Goal: Task Accomplishment & Management: Use online tool/utility

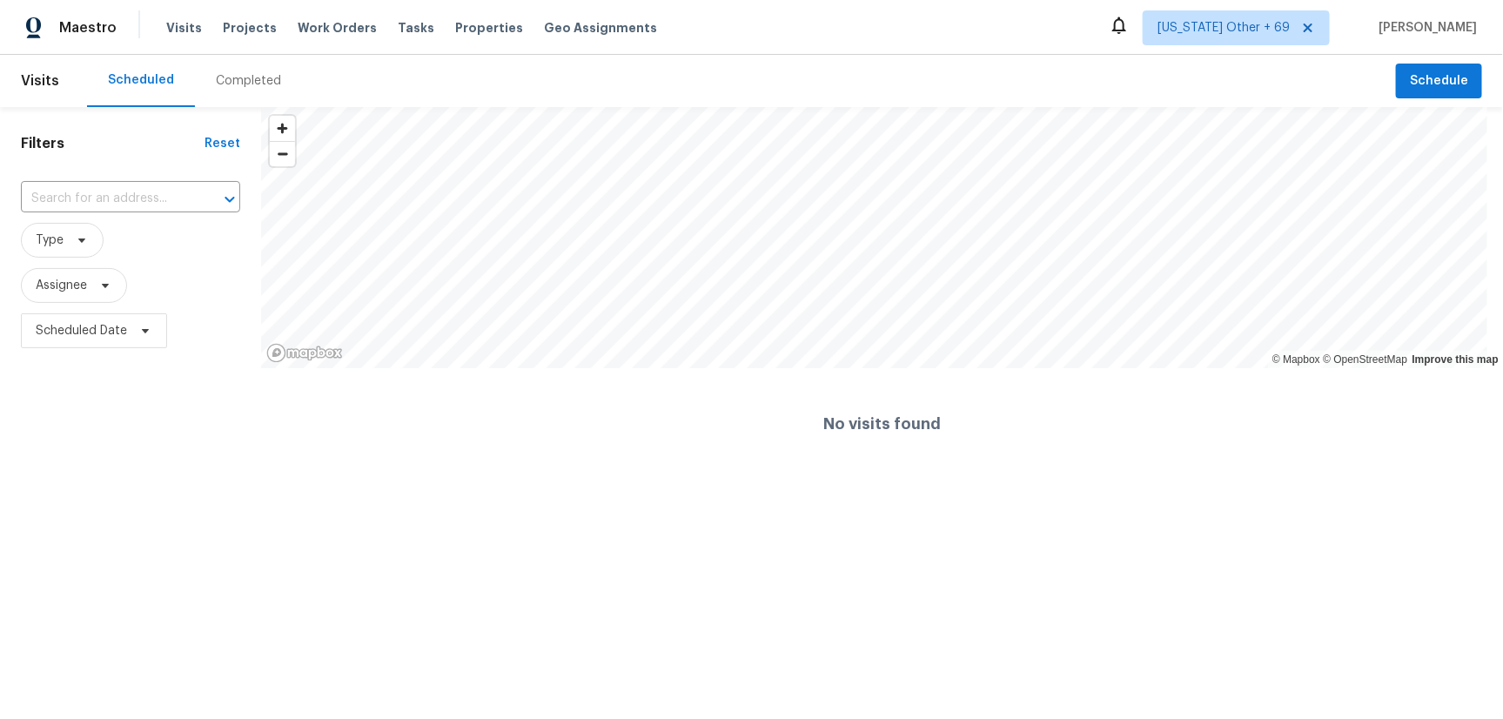
click at [232, 75] on div "Completed" at bounding box center [248, 80] width 65 height 17
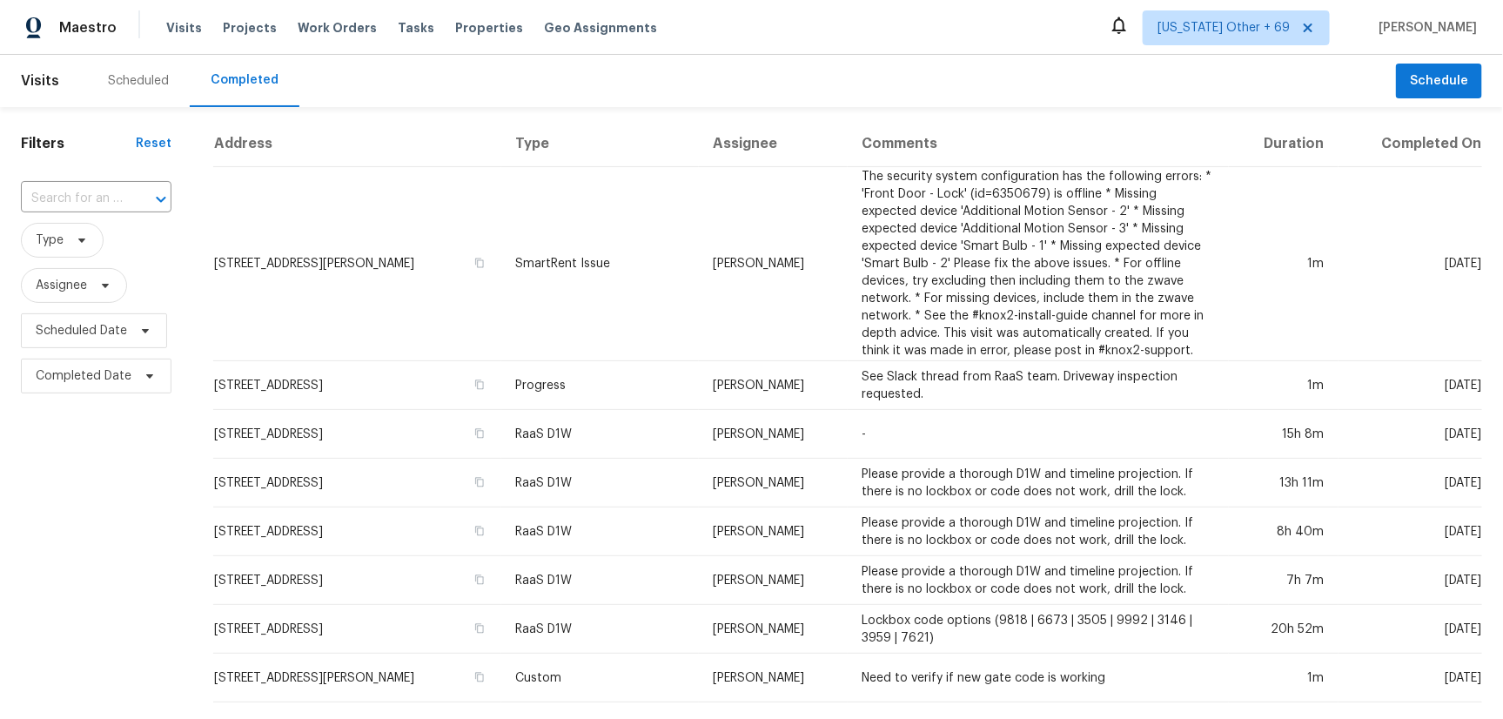
click at [50, 219] on span "Type" at bounding box center [96, 240] width 151 height 45
click at [52, 232] on span "Type" at bounding box center [50, 240] width 28 height 17
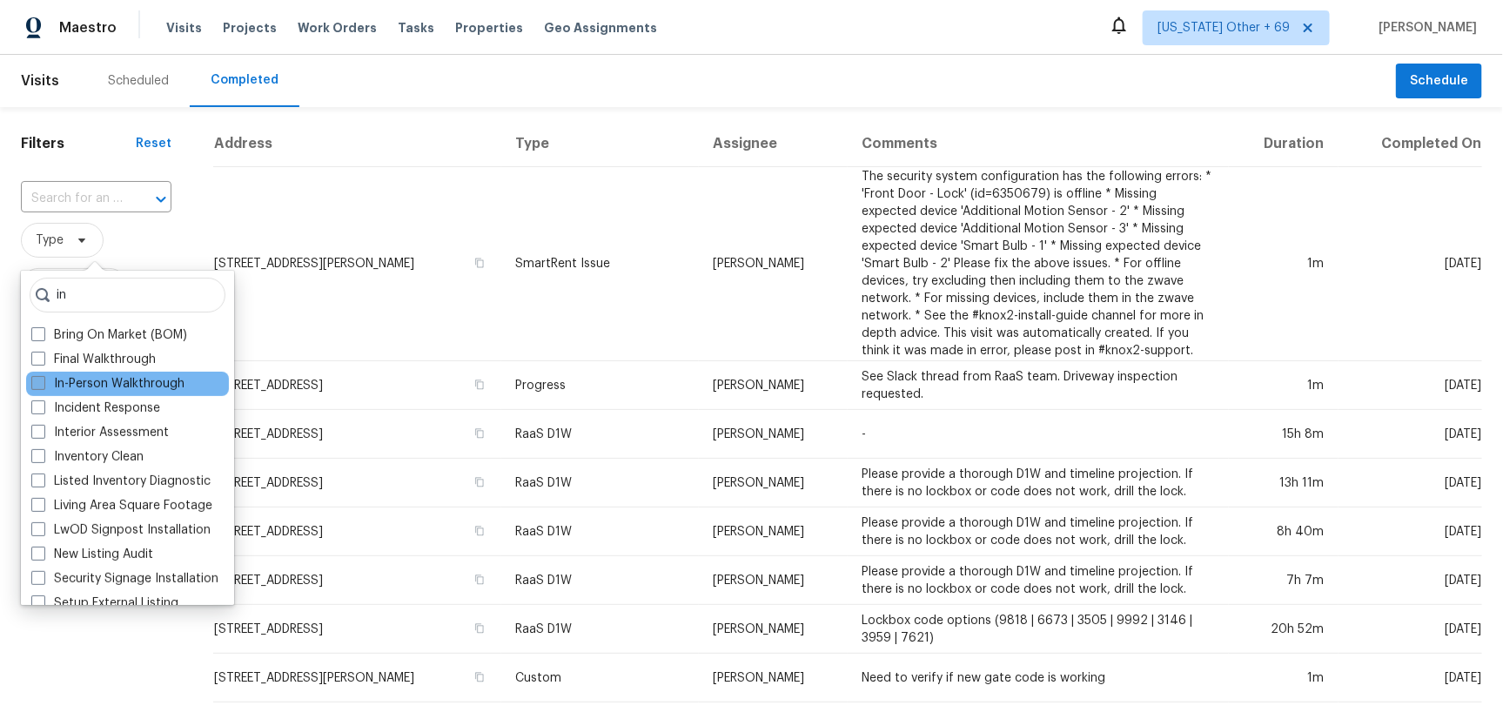
type input "in"
click at [104, 386] on label "In-Person Walkthrough" at bounding box center [107, 383] width 153 height 17
click at [43, 386] on input "In-Person Walkthrough" at bounding box center [36, 380] width 11 height 11
checkbox input "true"
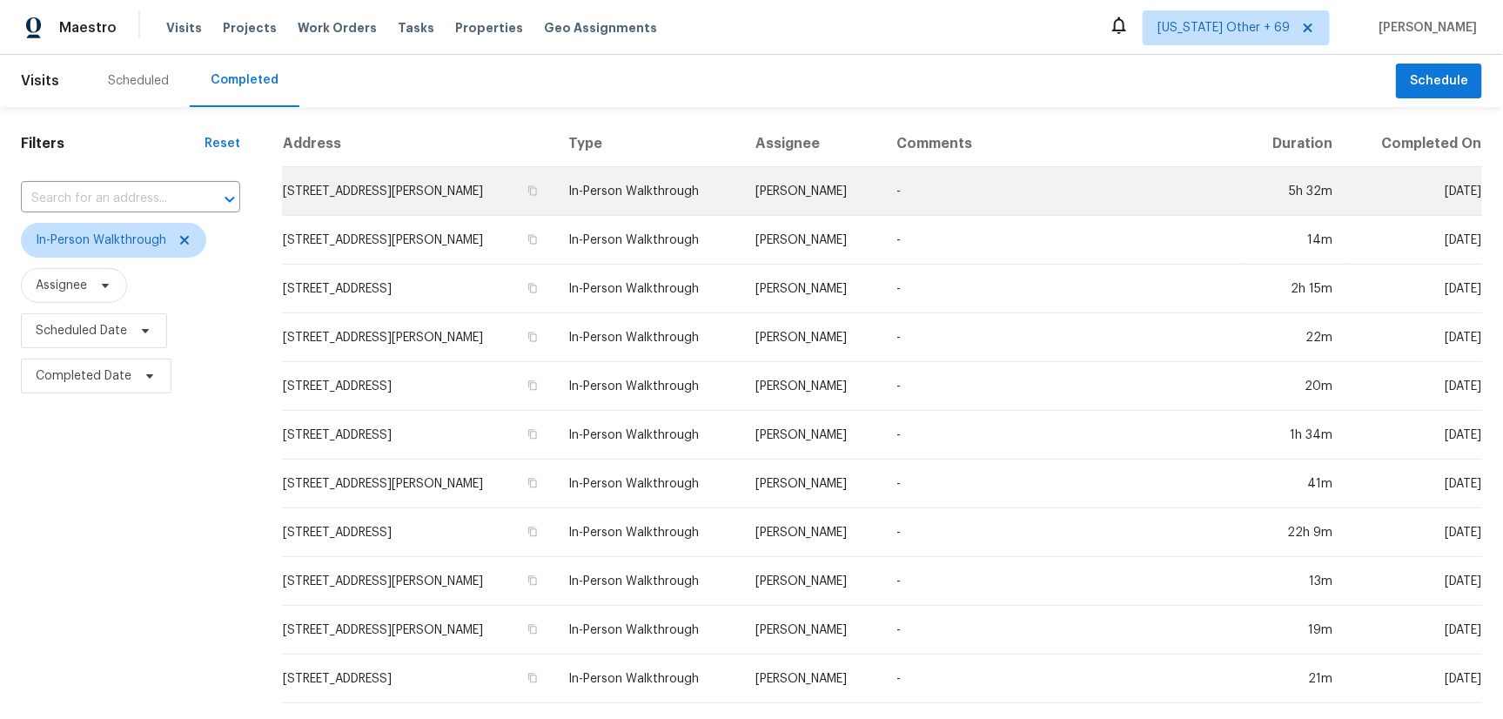
click at [449, 197] on td "27333 Horne Ave, Bonita Springs, FL 34135" at bounding box center [418, 191] width 272 height 49
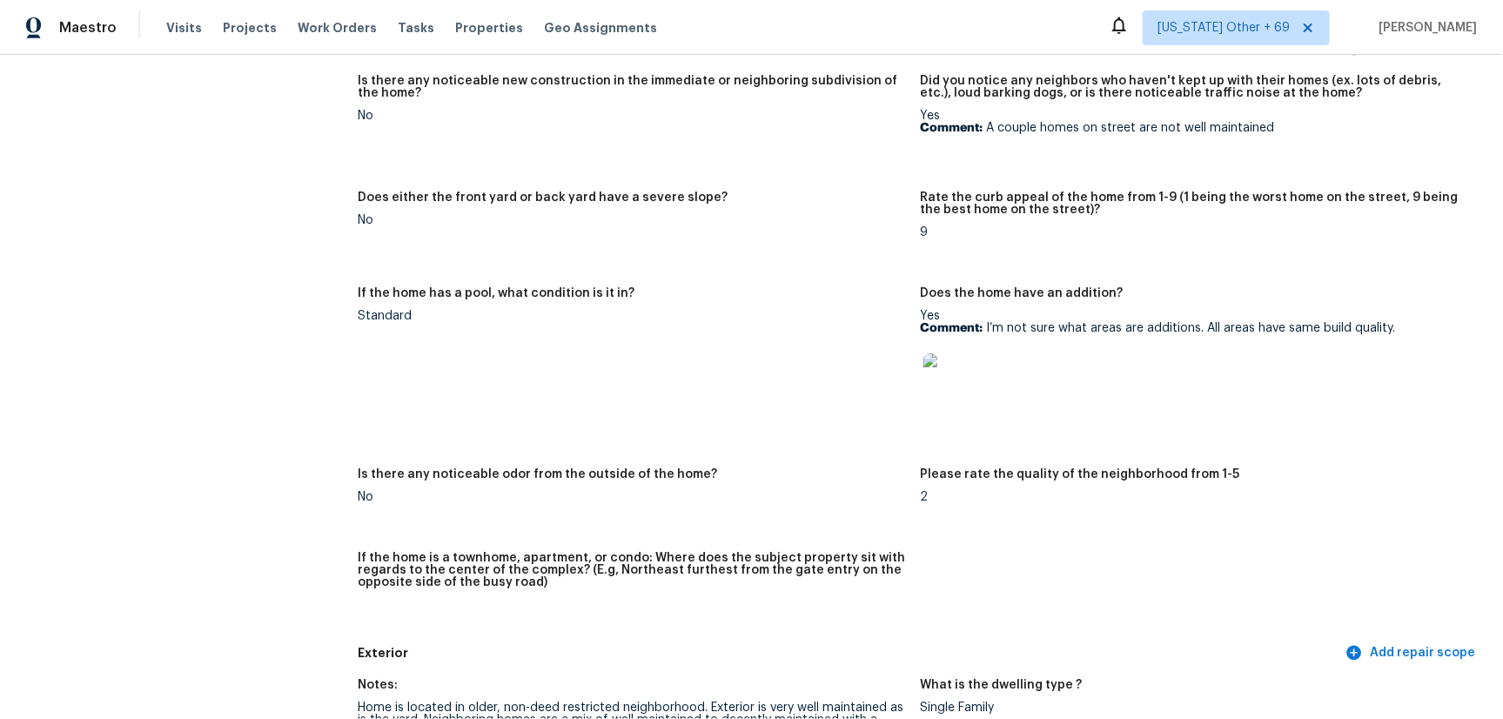
scroll to position [234, 0]
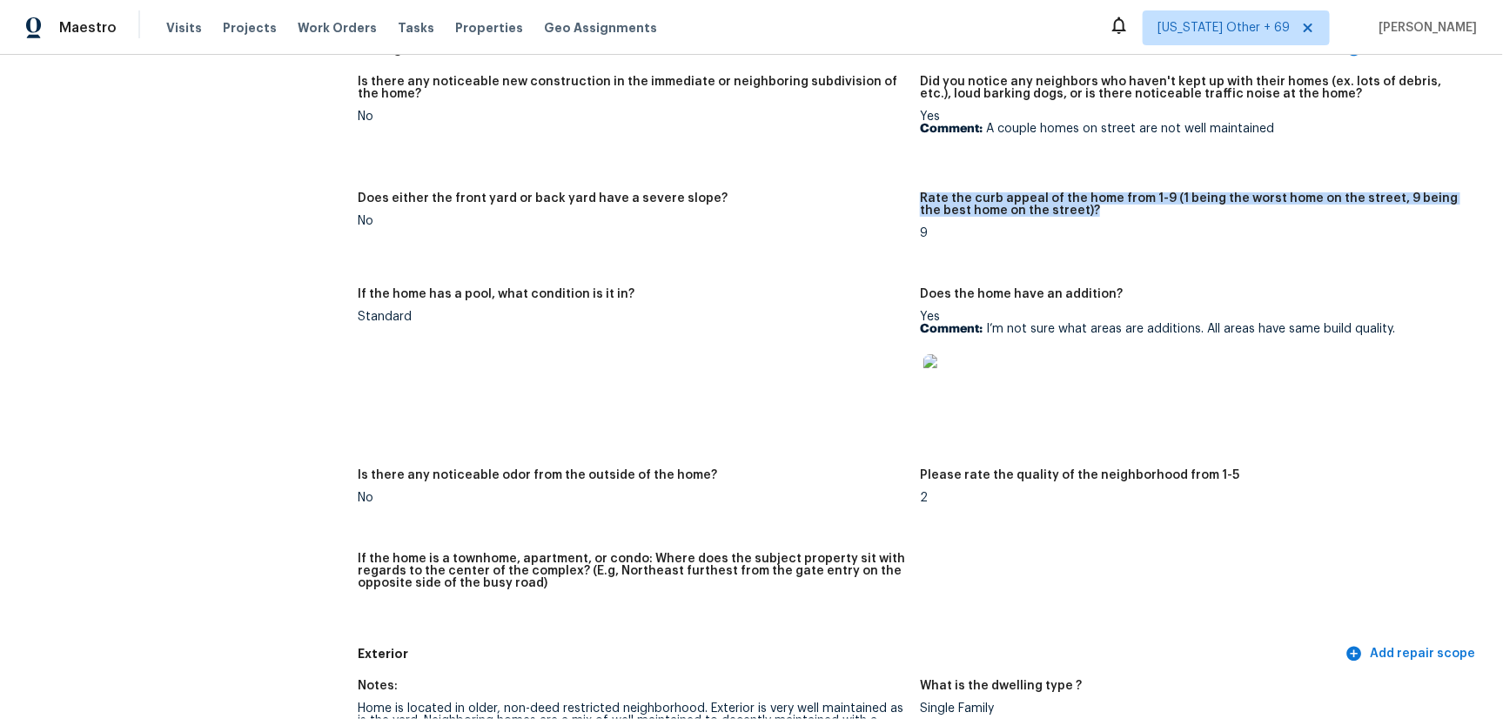
drag, startPoint x: 1064, startPoint y: 208, endPoint x: 913, endPoint y: 193, distance: 152.2
click at [920, 193] on h5 "Rate the curb appeal of the home from 1-9 (1 being the worst home on the street…" at bounding box center [1194, 204] width 548 height 24
copy h5 "Rate the curb appeal of the home from 1-9 (1 being the worst home on the street…"
click at [1111, 209] on h5 "Rate the curb appeal of the home from 1-9 (1 being the worst home on the street…" at bounding box center [1194, 204] width 548 height 24
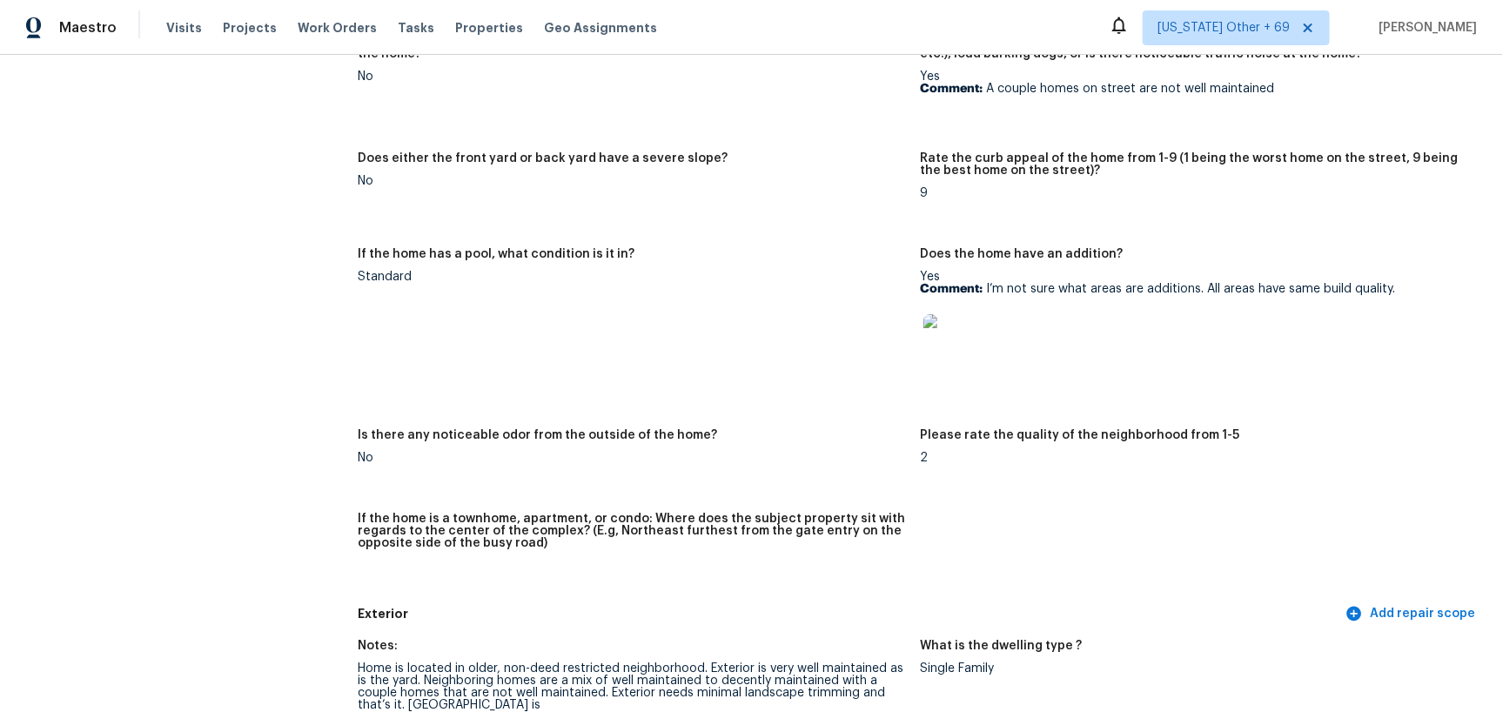
scroll to position [275, 0]
drag, startPoint x: 1225, startPoint y: 434, endPoint x: 916, endPoint y: 438, distance: 309.0
click at [920, 438] on div "Please rate the quality of the neighborhood from 1-5" at bounding box center [1194, 439] width 548 height 23
drag, startPoint x: 1213, startPoint y: 431, endPoint x: 910, endPoint y: 430, distance: 302.9
click at [920, 430] on div "Please rate the quality of the neighborhood from 1-5" at bounding box center [1194, 439] width 548 height 23
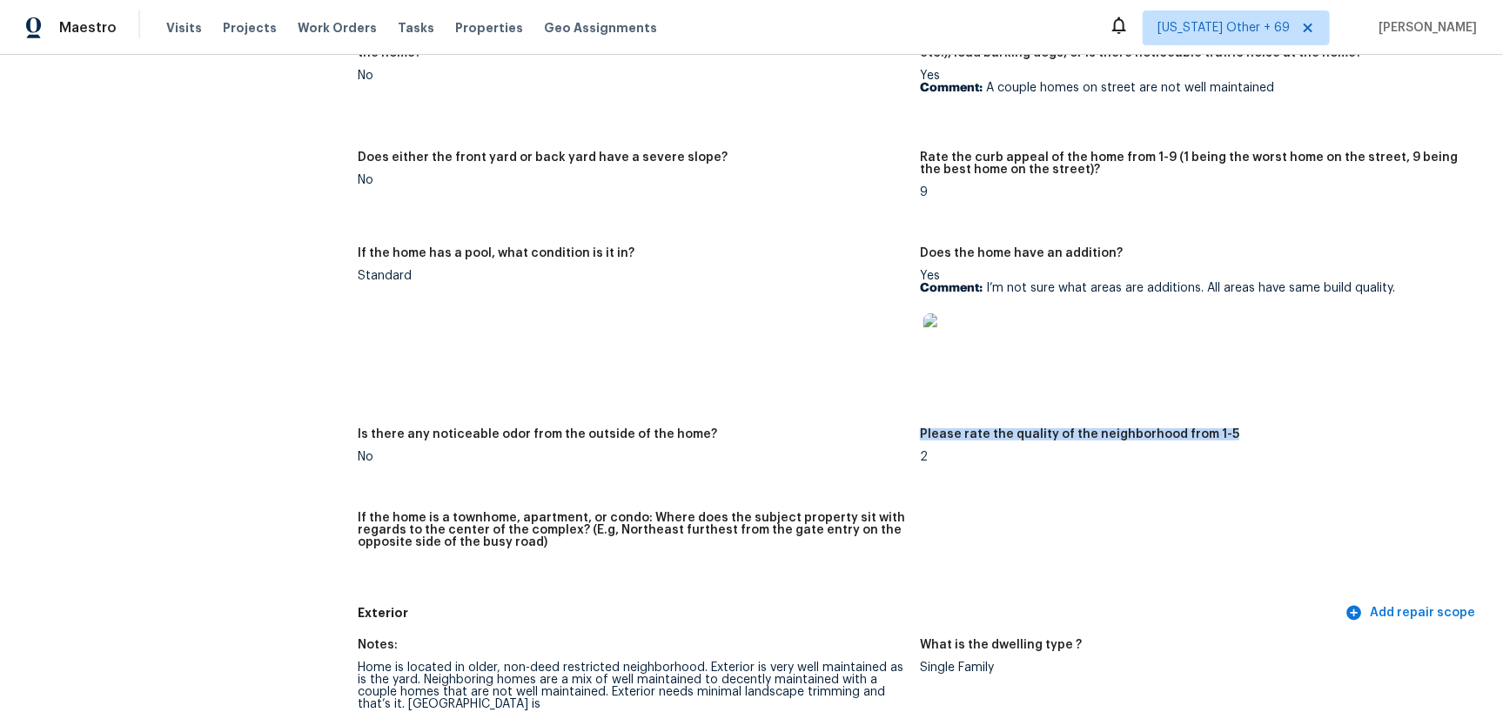
copy h5 "Please rate the quality of the neighborhood from 1-5"
click at [1094, 460] on div "2" at bounding box center [1194, 457] width 548 height 12
drag, startPoint x: 1216, startPoint y: 432, endPoint x: 910, endPoint y: 436, distance: 306.4
click at [920, 436] on div "Please rate the quality of the neighborhood from 1-5" at bounding box center [1194, 439] width 548 height 23
click at [920, 434] on h5 "Please rate the quality of the neighborhood from 1-5" at bounding box center [1079, 434] width 319 height 12
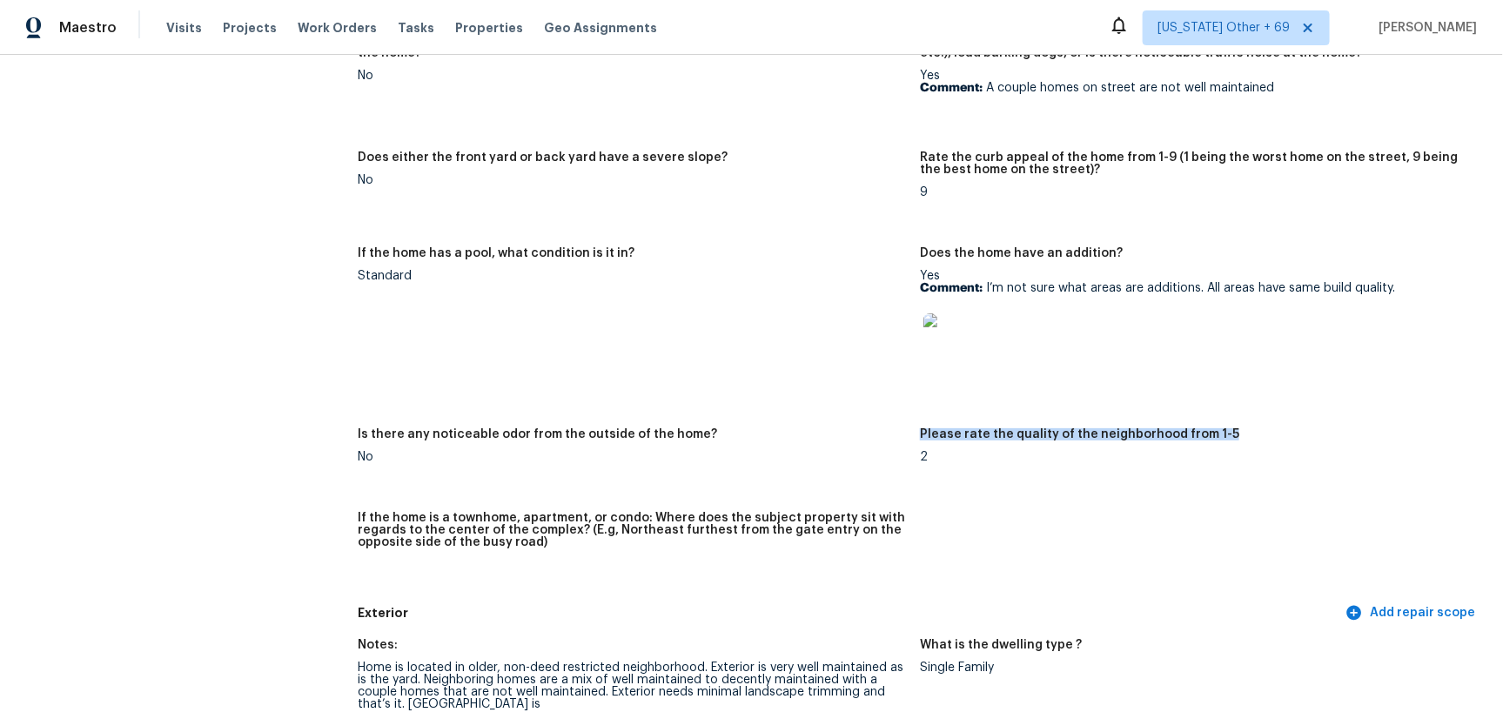
drag, startPoint x: 1192, startPoint y: 432, endPoint x: 912, endPoint y: 433, distance: 280.3
click at [920, 433] on div "Please rate the quality of the neighborhood from 1-5" at bounding box center [1194, 439] width 548 height 23
copy h5 "Please rate the quality of the neighborhood from 1-5"
click at [808, 340] on figure "If the home has a pool, what condition is it in? Standard" at bounding box center [639, 327] width 562 height 160
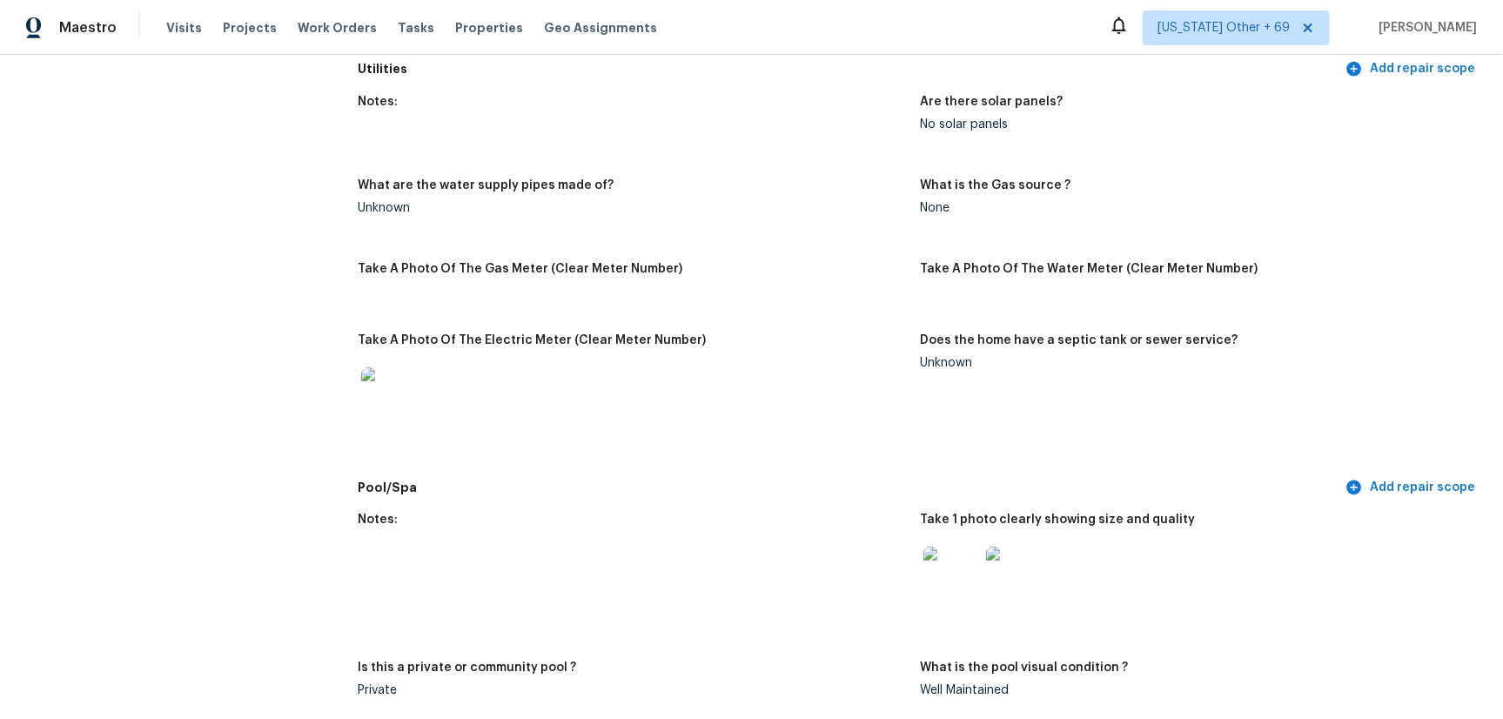
scroll to position [1235, 0]
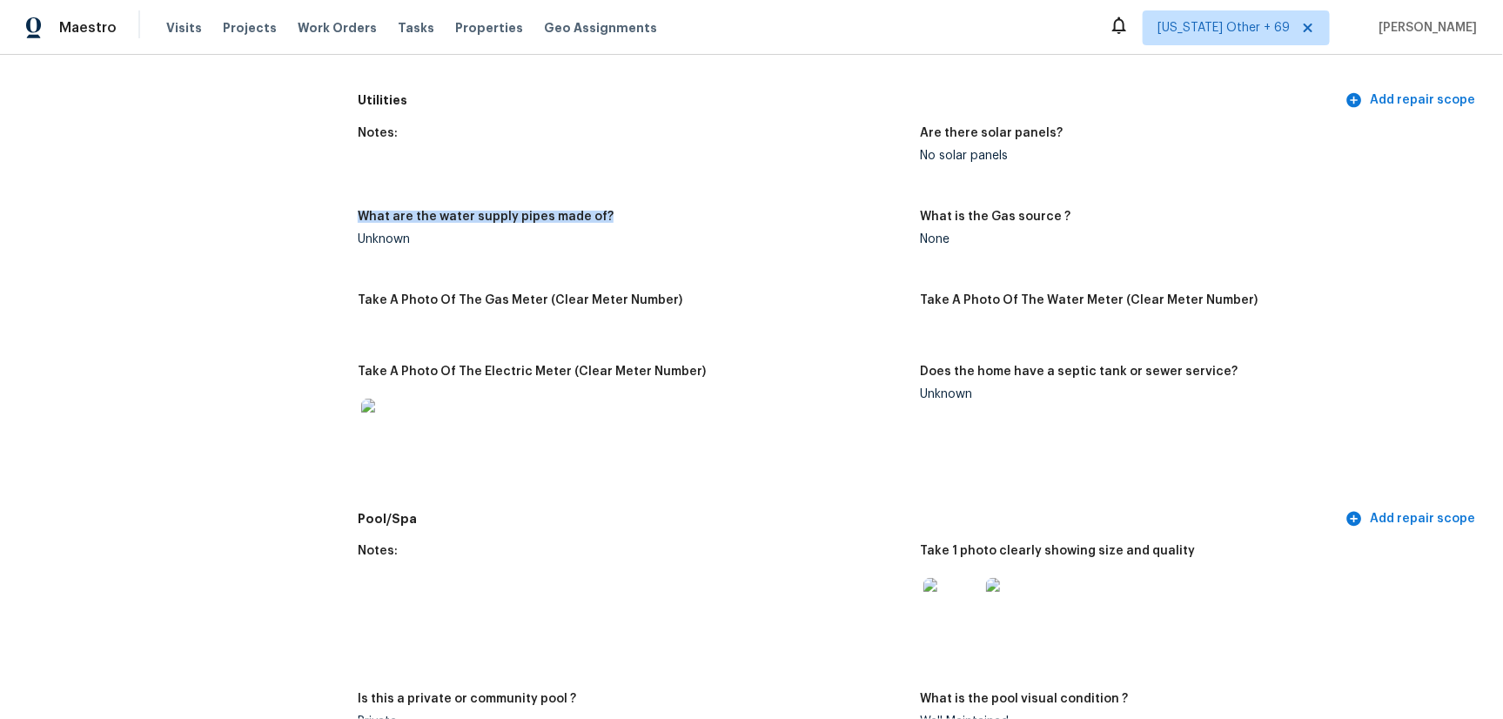
drag, startPoint x: 604, startPoint y: 213, endPoint x: 358, endPoint y: 217, distance: 246.3
click at [358, 217] on div "What are the water supply pipes made of?" at bounding box center [632, 222] width 548 height 23
copy h5 "What are the water supply pipes made of?"
click at [798, 230] on div "What are the water supply pipes made of?" at bounding box center [632, 222] width 548 height 23
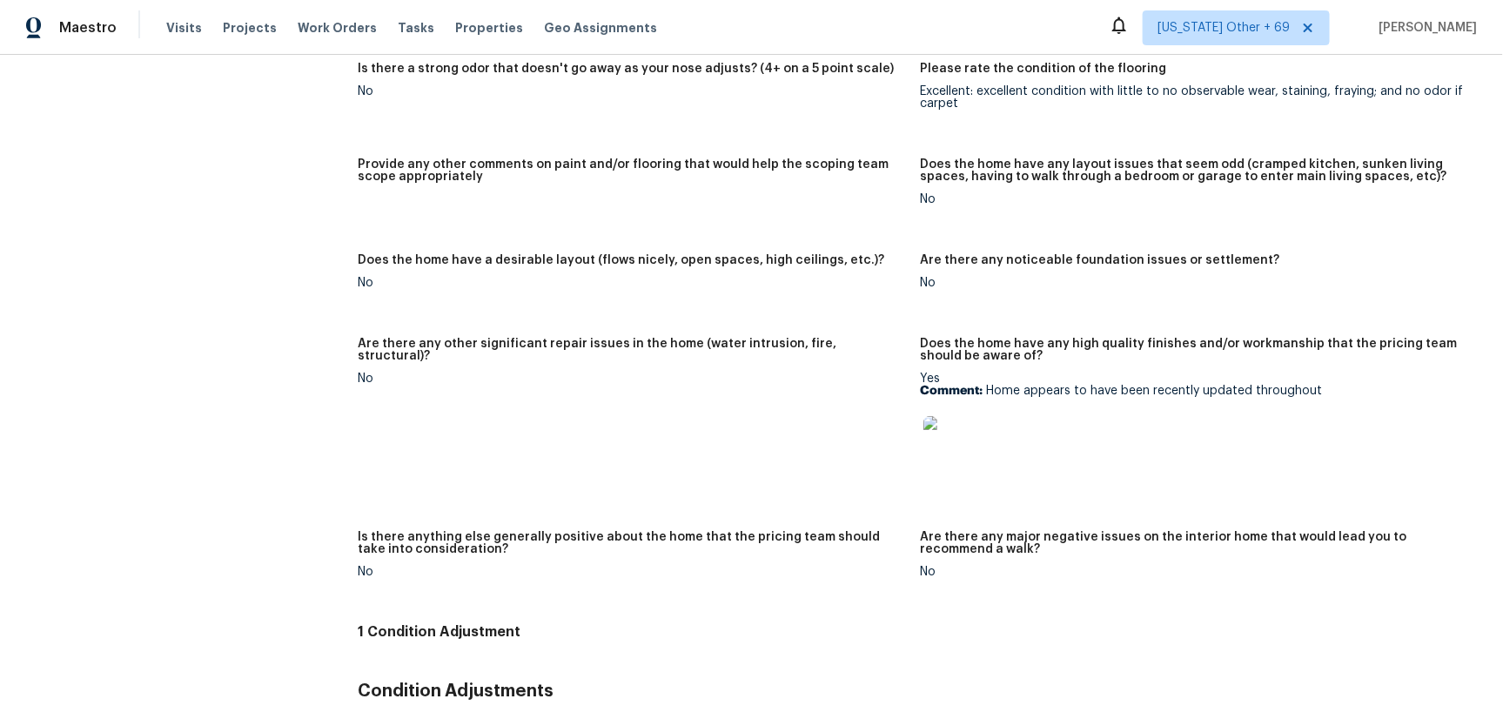
scroll to position [3497, 0]
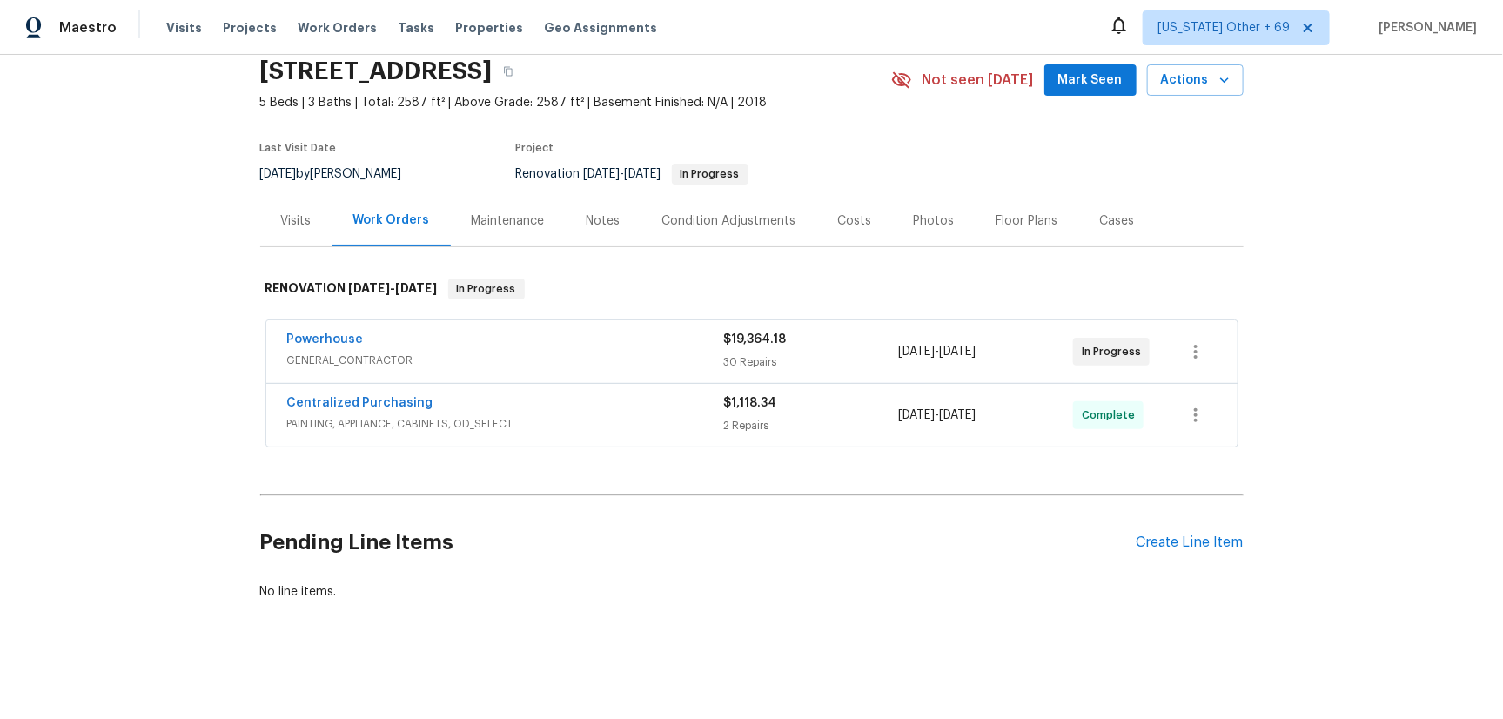
scroll to position [82, 0]
click at [591, 212] on div "Notes" at bounding box center [604, 220] width 34 height 17
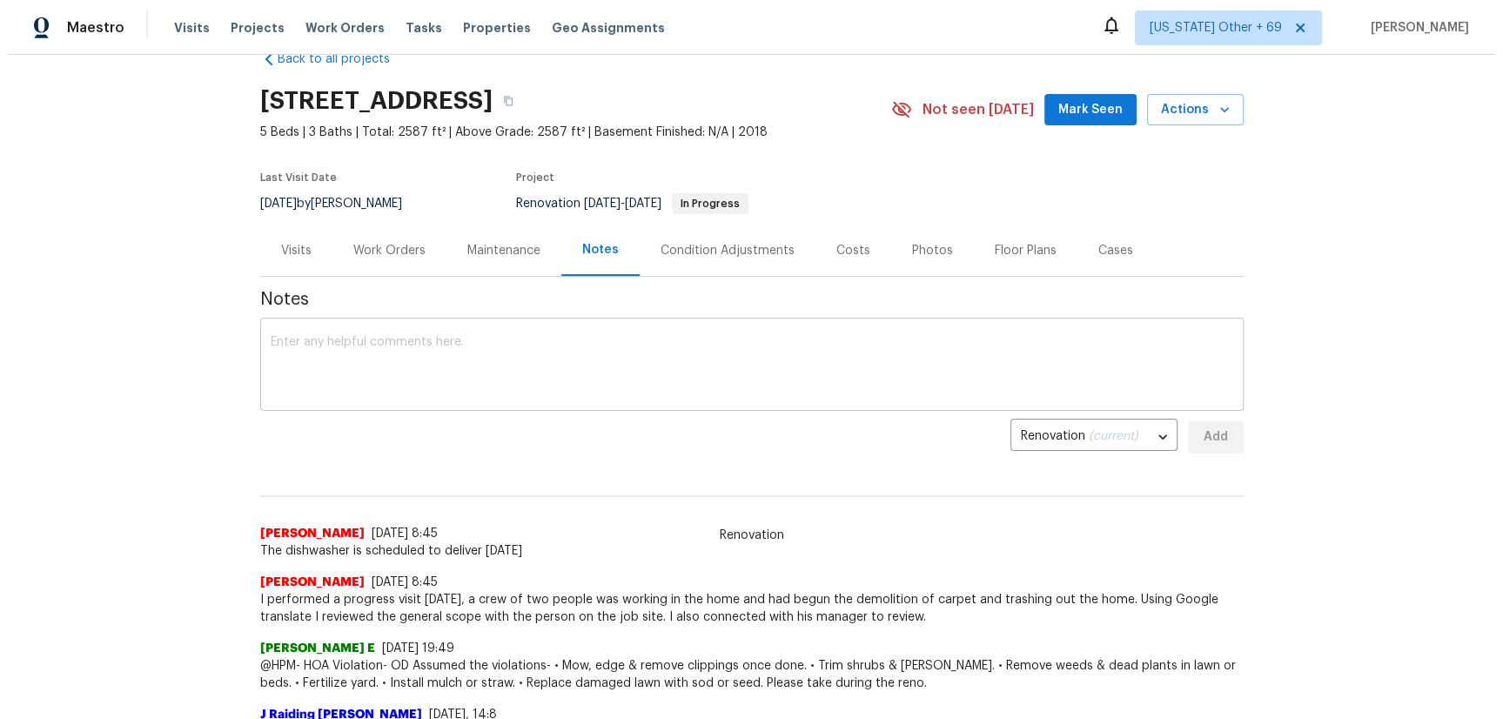
scroll to position [21, 0]
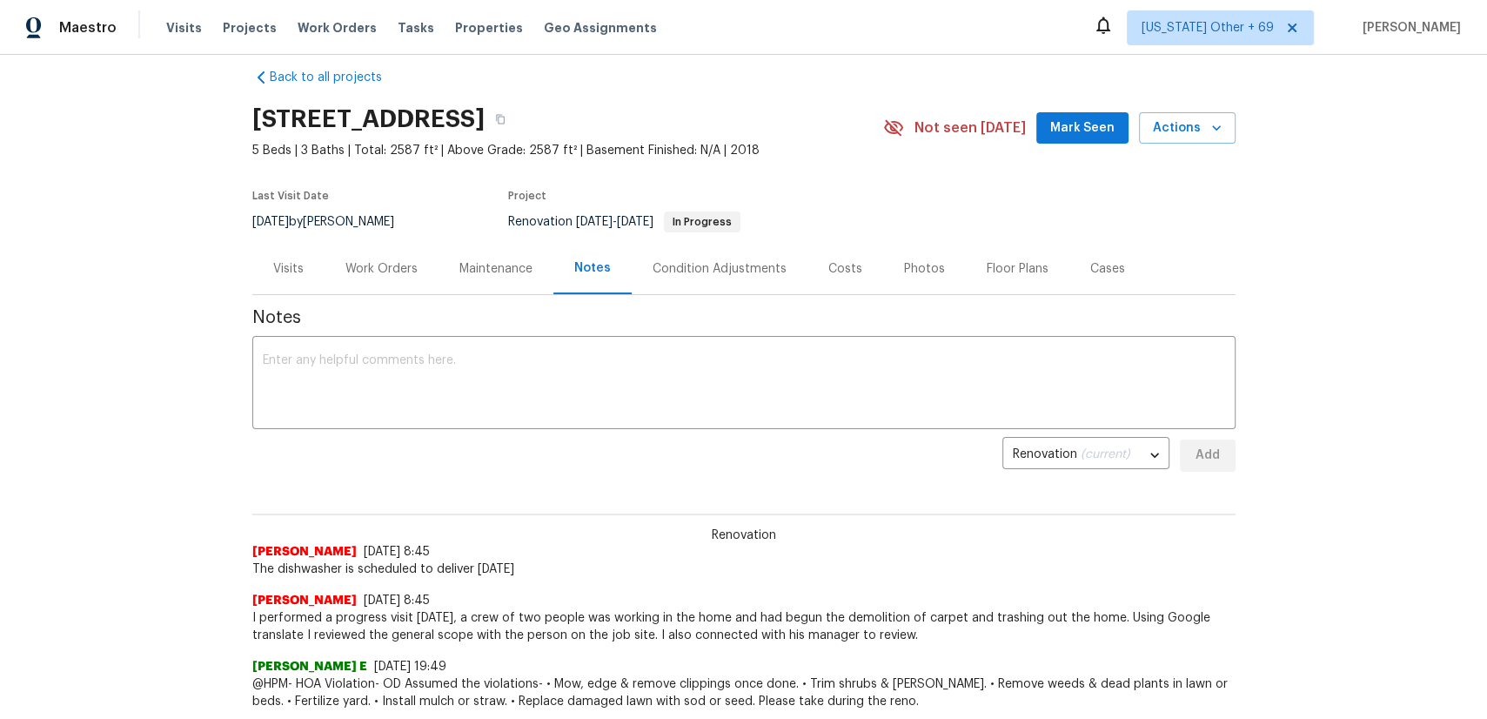
click at [366, 270] on div "Work Orders" at bounding box center [382, 268] width 72 height 17
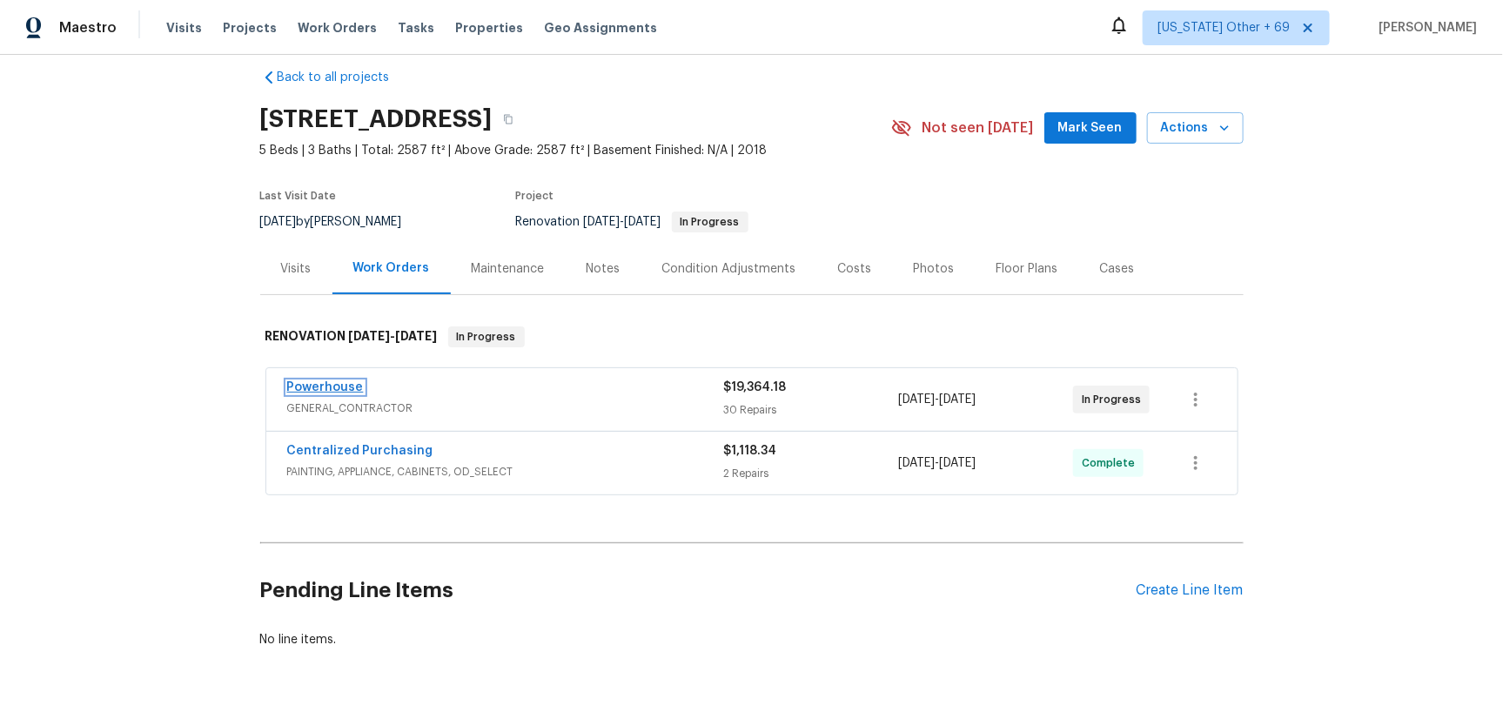
click at [317, 384] on link "Powerhouse" at bounding box center [325, 387] width 77 height 12
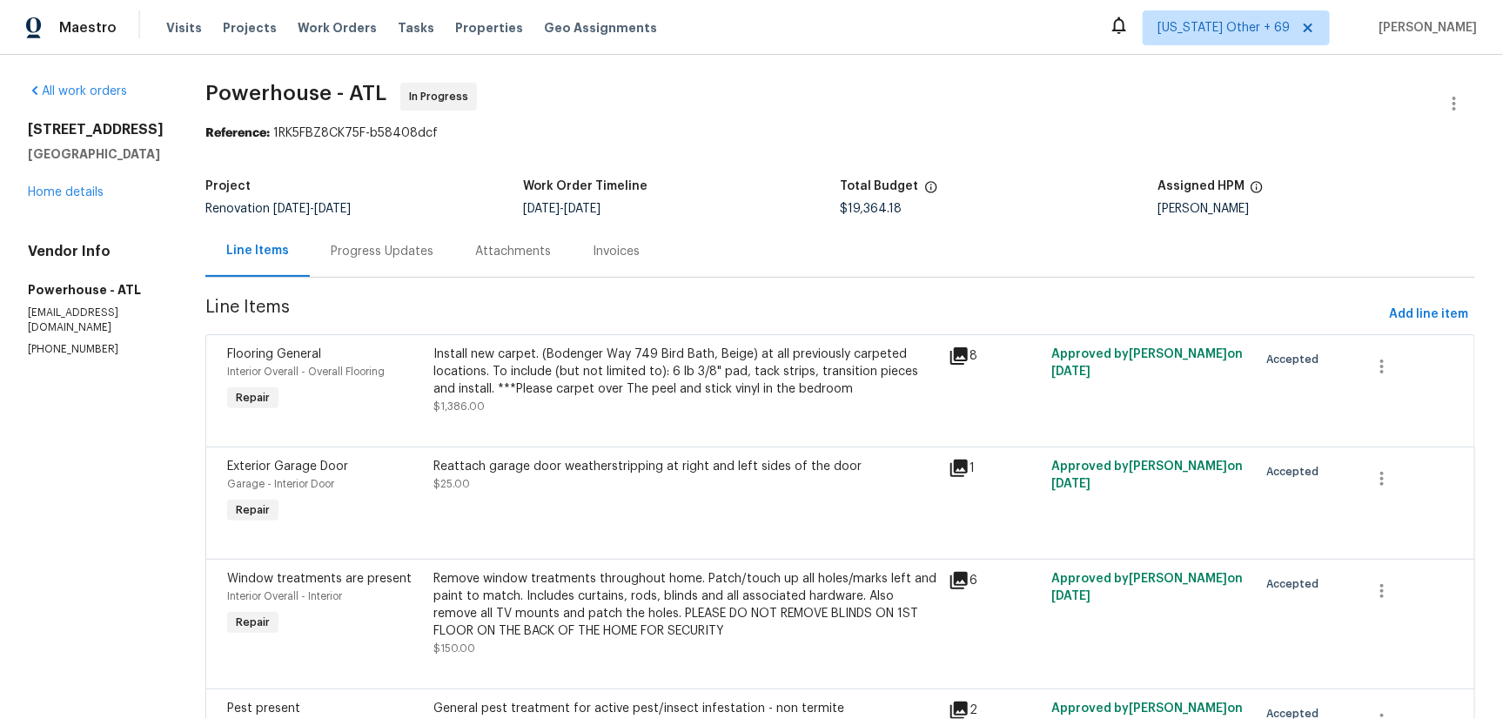
click at [421, 249] on div "Progress Updates" at bounding box center [382, 251] width 103 height 17
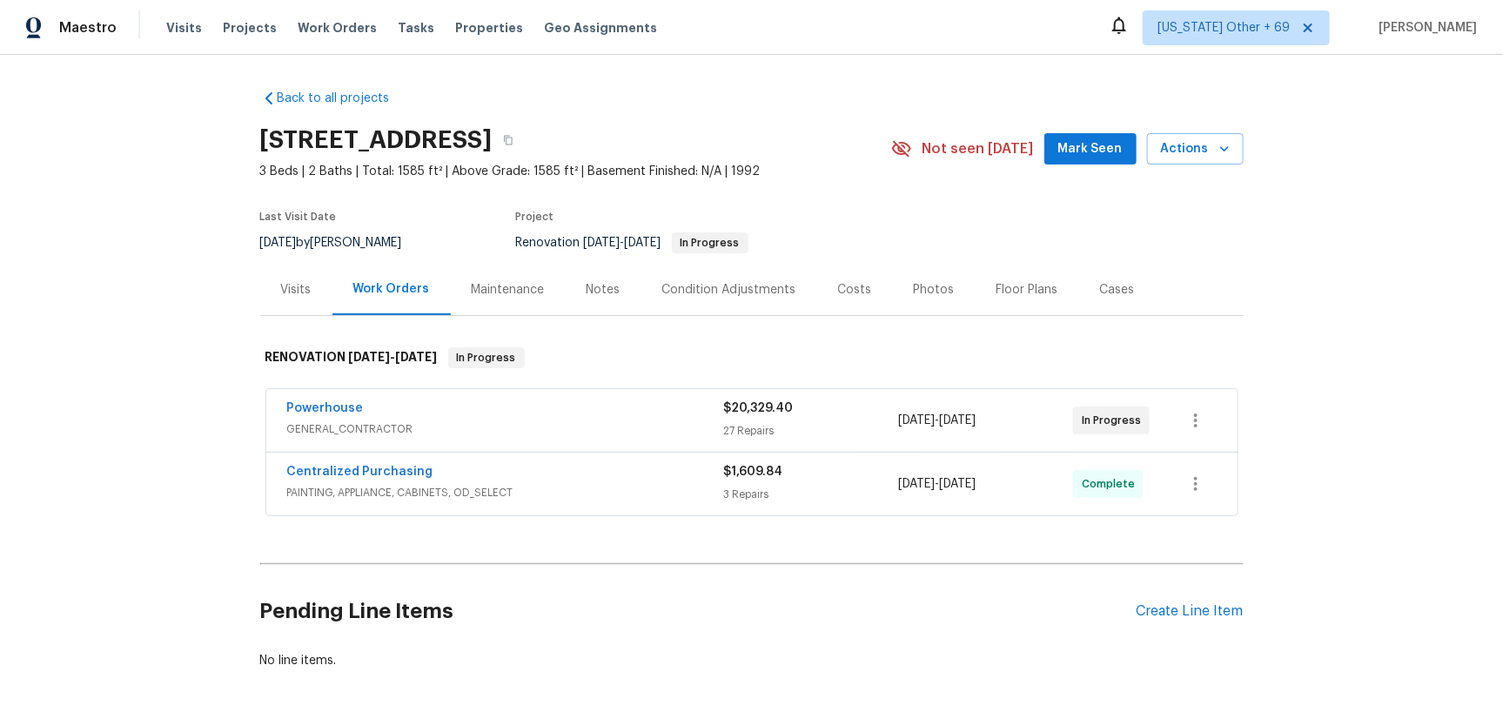
click at [588, 288] on div "Notes" at bounding box center [604, 289] width 34 height 17
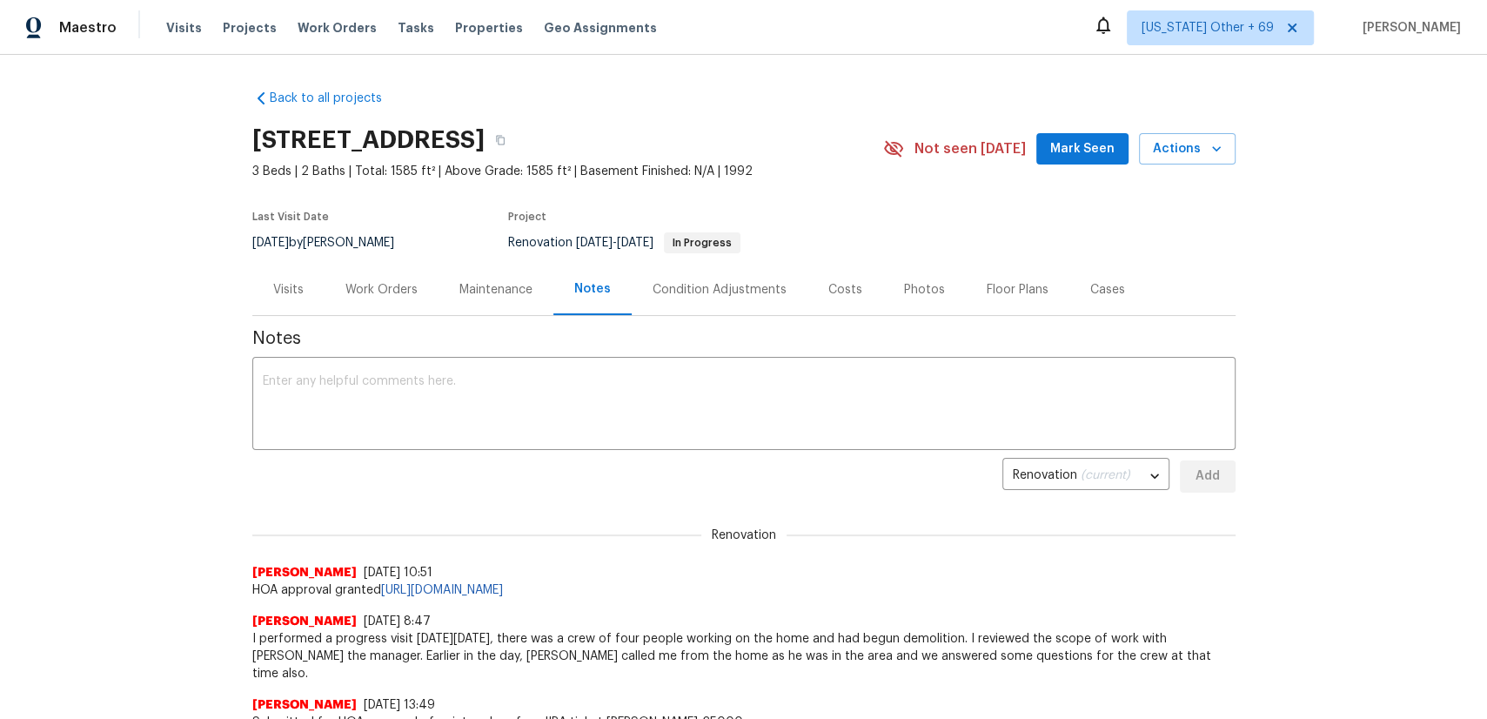
click at [373, 285] on div "Work Orders" at bounding box center [382, 289] width 72 height 17
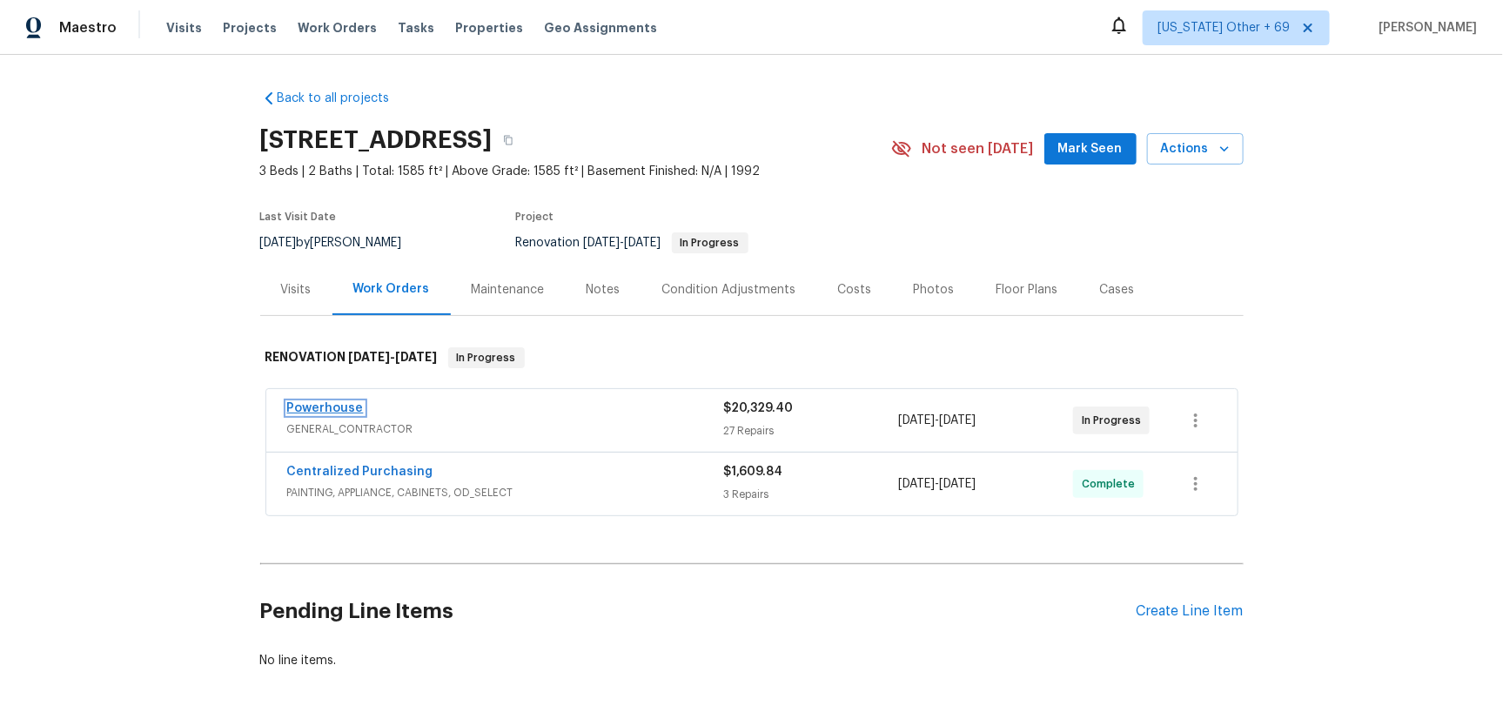
click at [319, 402] on link "Powerhouse" at bounding box center [325, 408] width 77 height 12
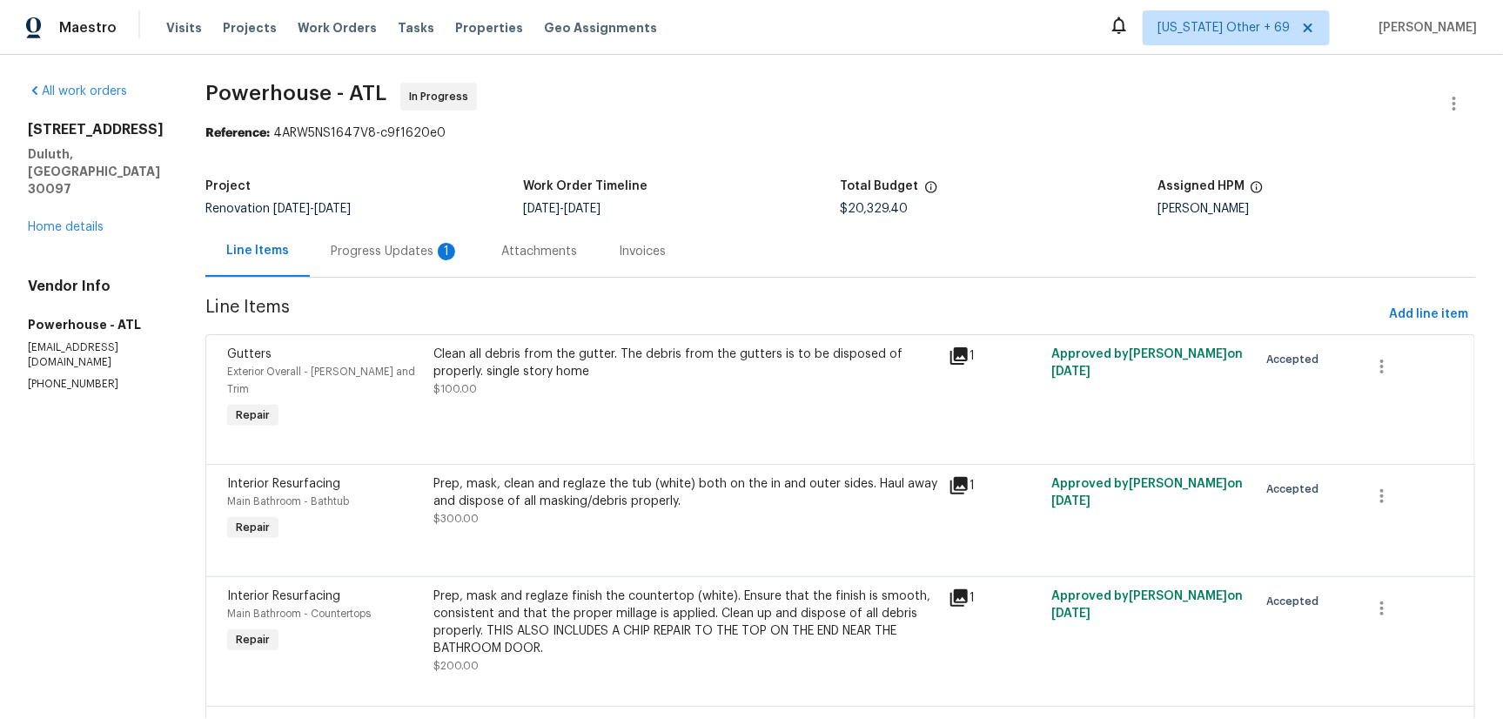
click at [439, 256] on div "Progress Updates 1" at bounding box center [395, 251] width 129 height 17
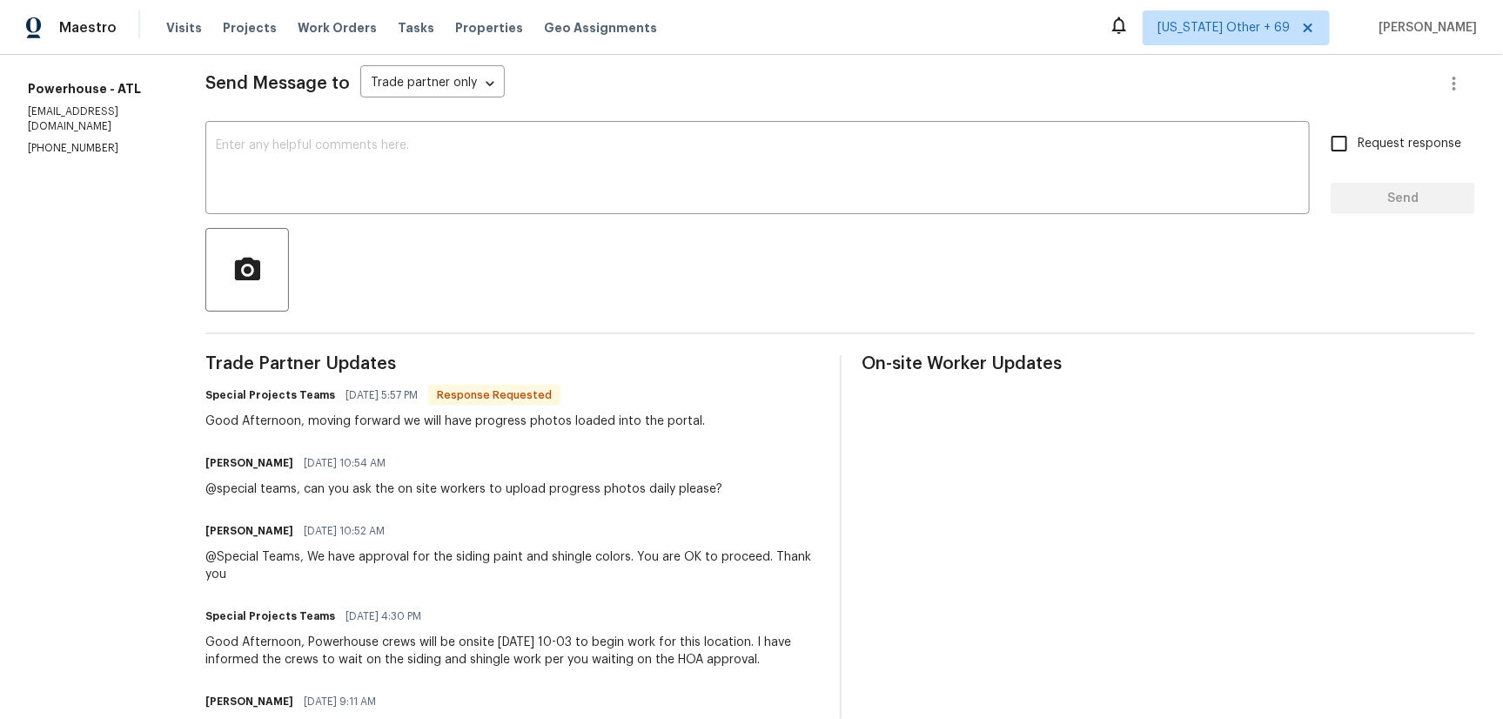
scroll to position [87, 0]
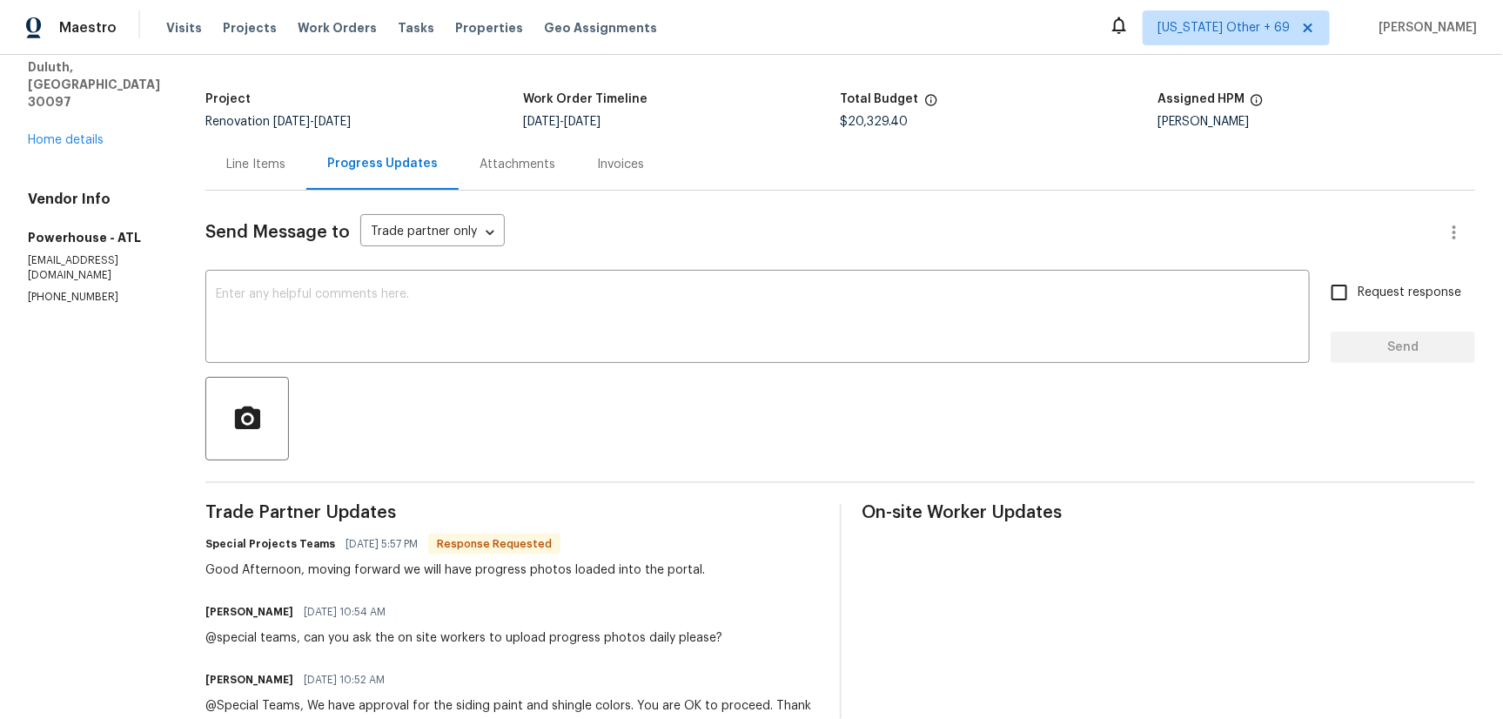
click at [70, 114] on div "All work orders 11915 Carriage Park Ln Duluth, GA 30097 Home details Vendor Inf…" at bounding box center [96, 150] width 136 height 309
click at [72, 134] on link "Home details" at bounding box center [66, 140] width 76 height 12
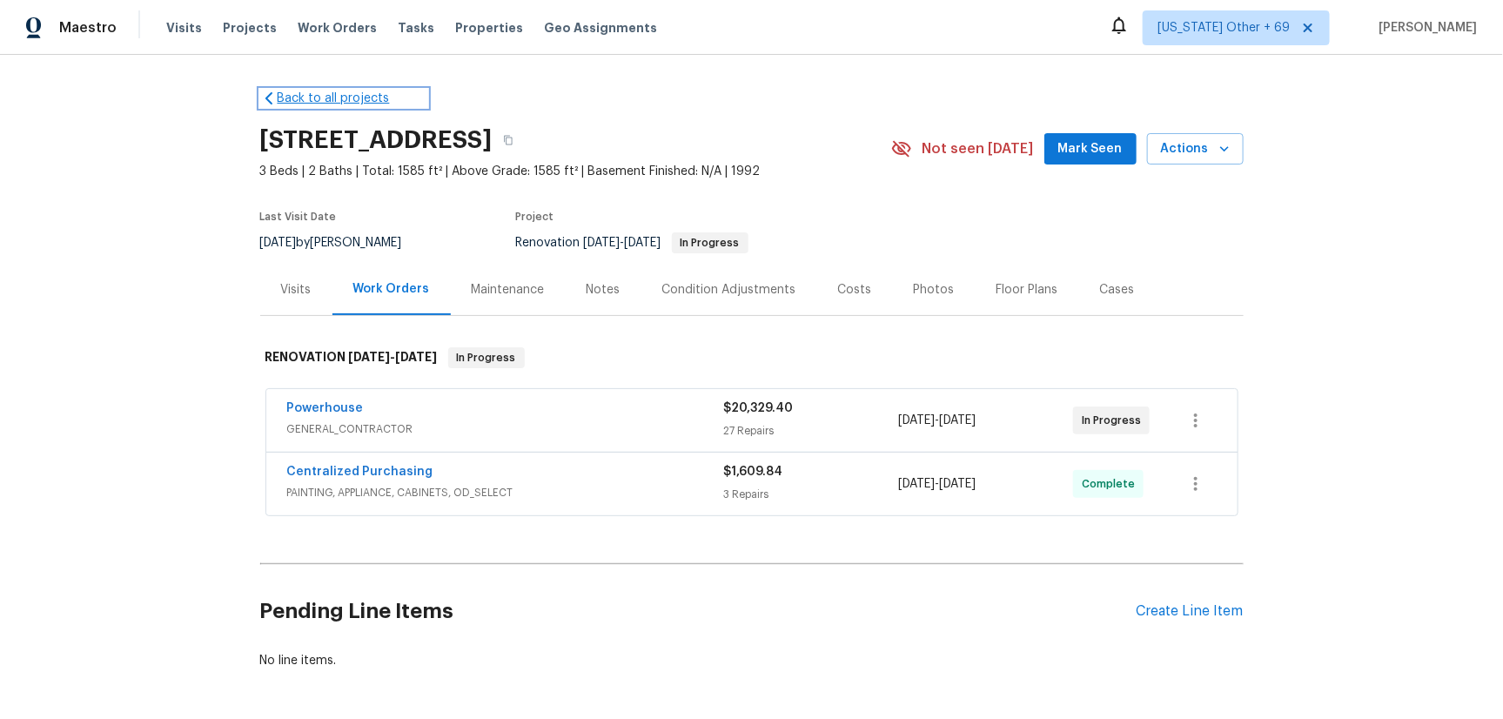
click at [322, 96] on link "Back to all projects" at bounding box center [343, 98] width 167 height 17
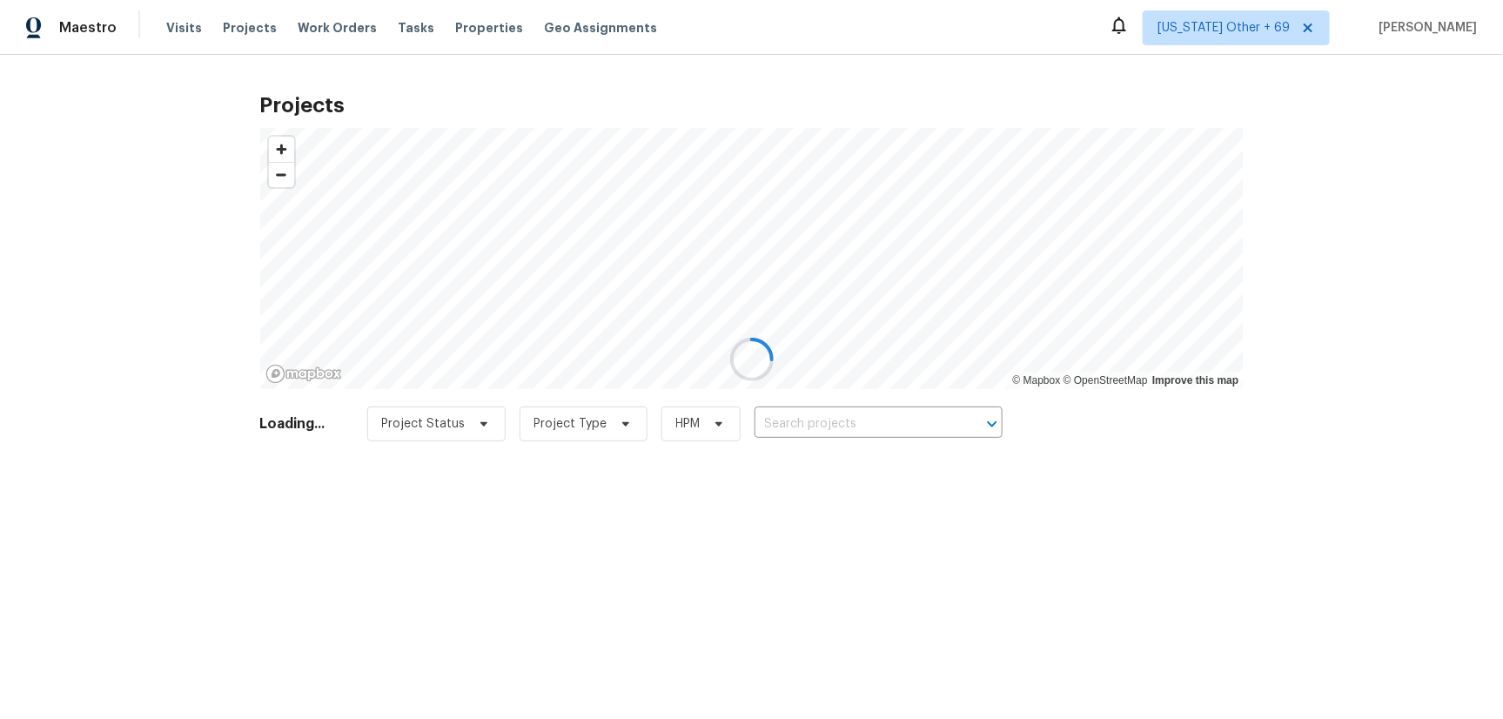
click at [842, 413] on div at bounding box center [751, 359] width 1503 height 719
click at [815, 424] on div at bounding box center [751, 359] width 1503 height 719
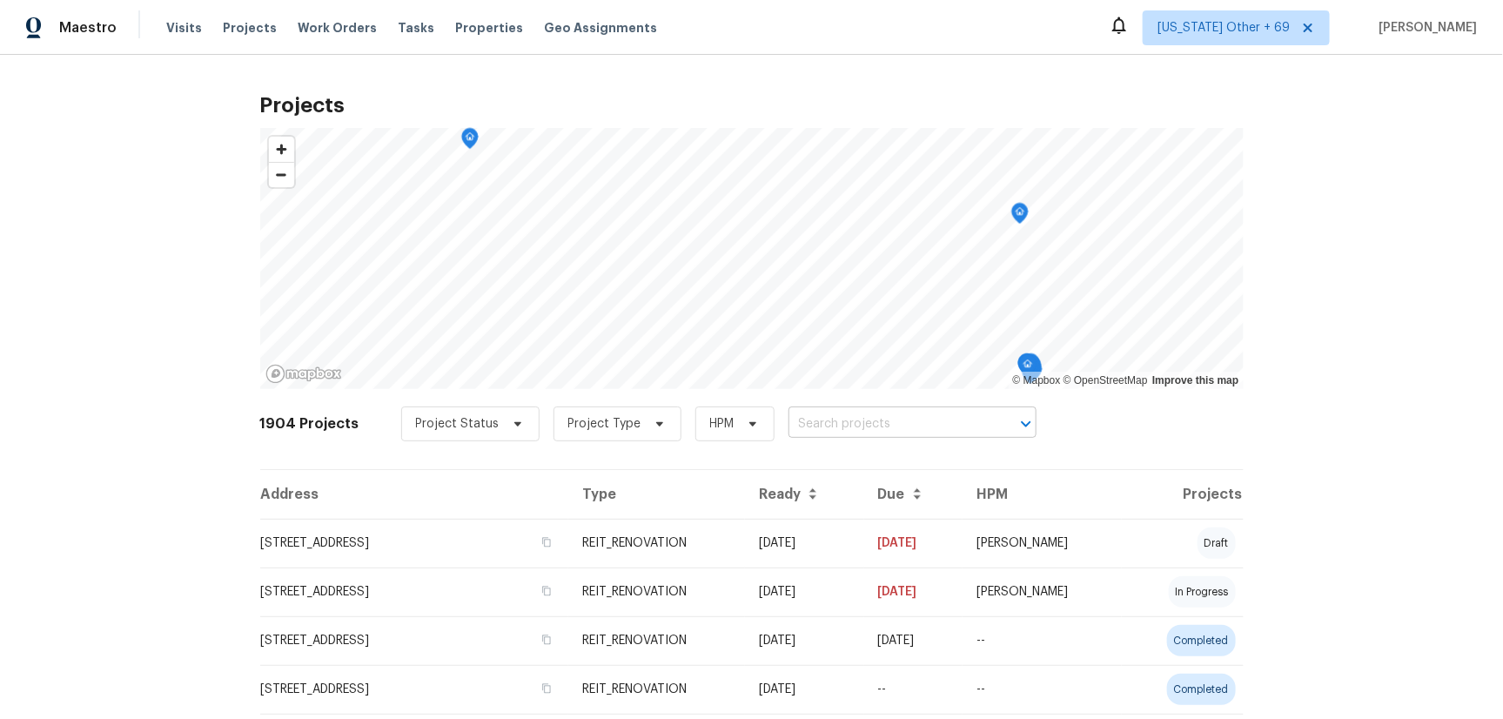
click at [809, 426] on input "text" at bounding box center [888, 424] width 199 height 27
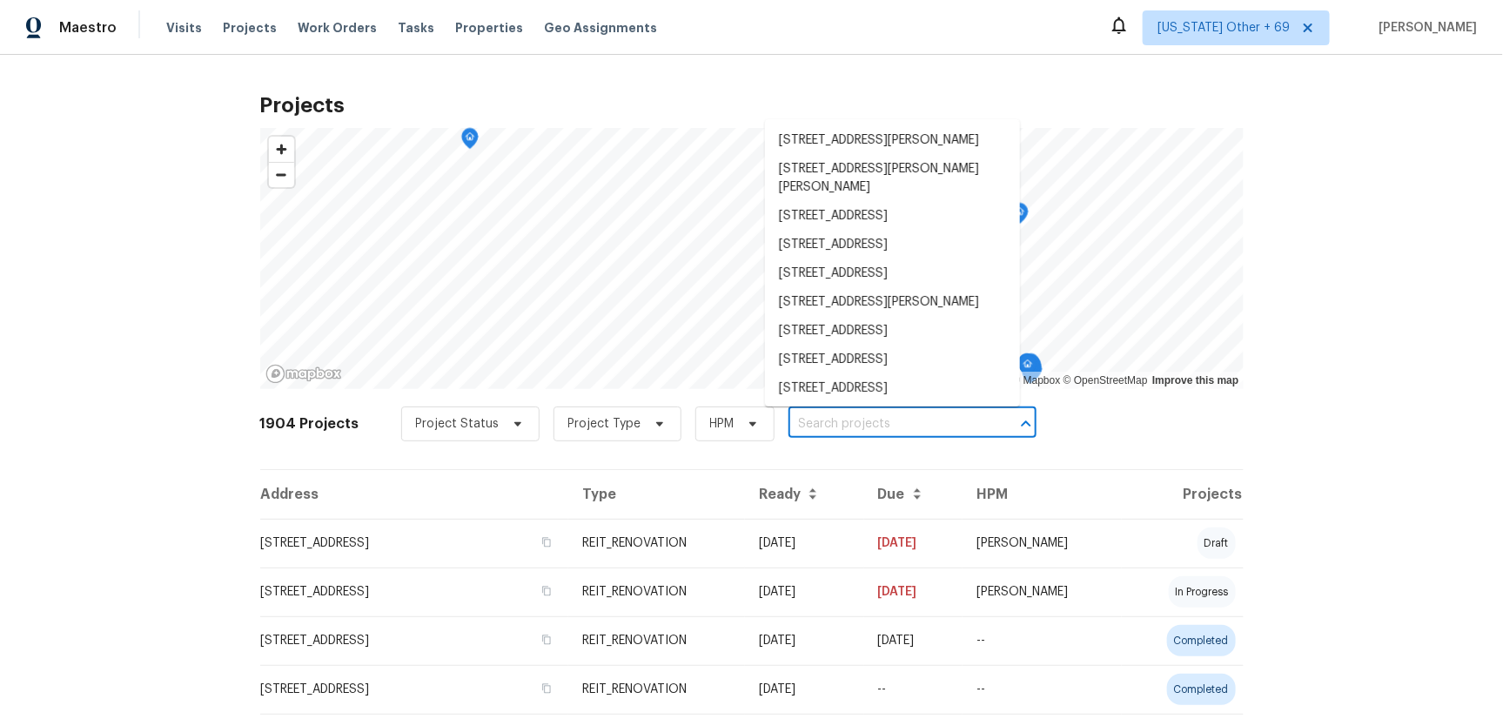
paste input "4958 Meadow Ln, Marietta, GA 30068"
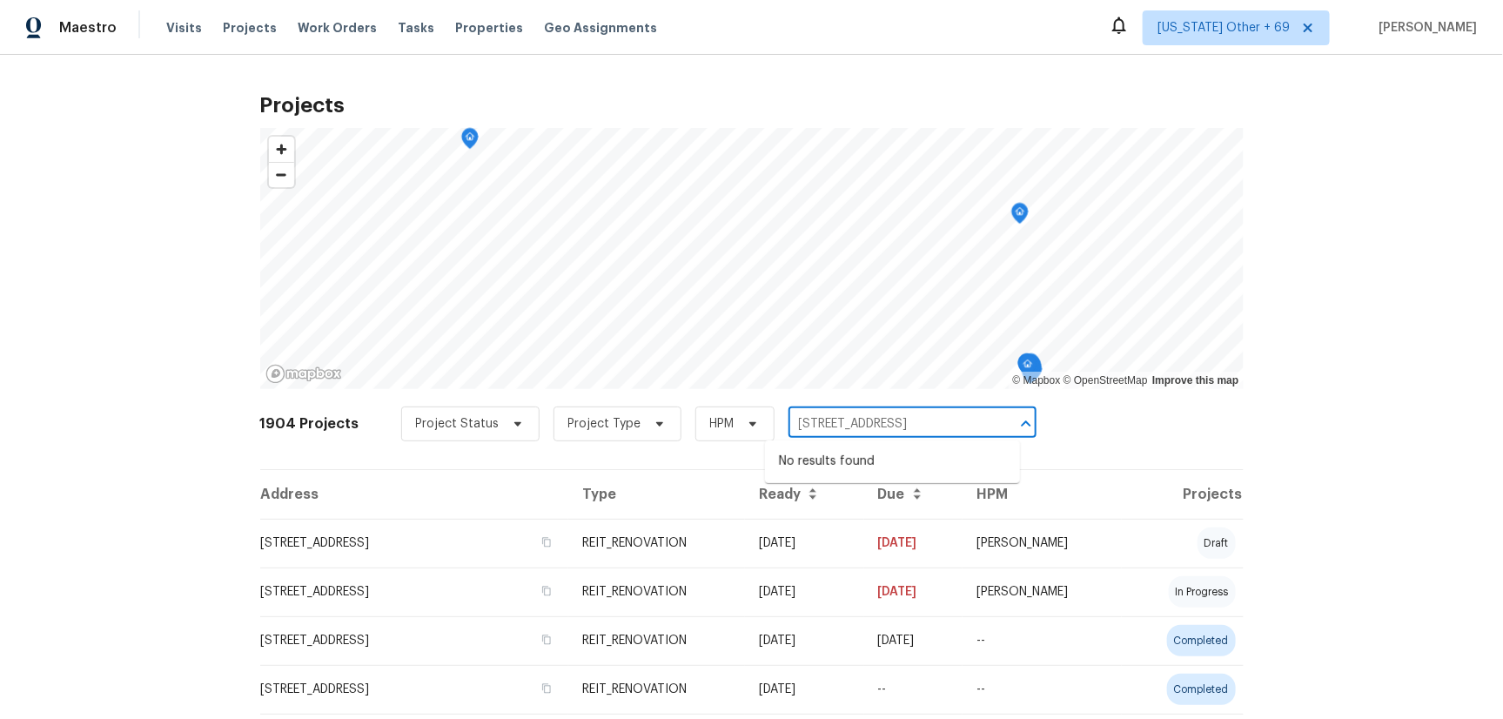
type input "4958 Meadow Ln, Marietta, GA 30068"
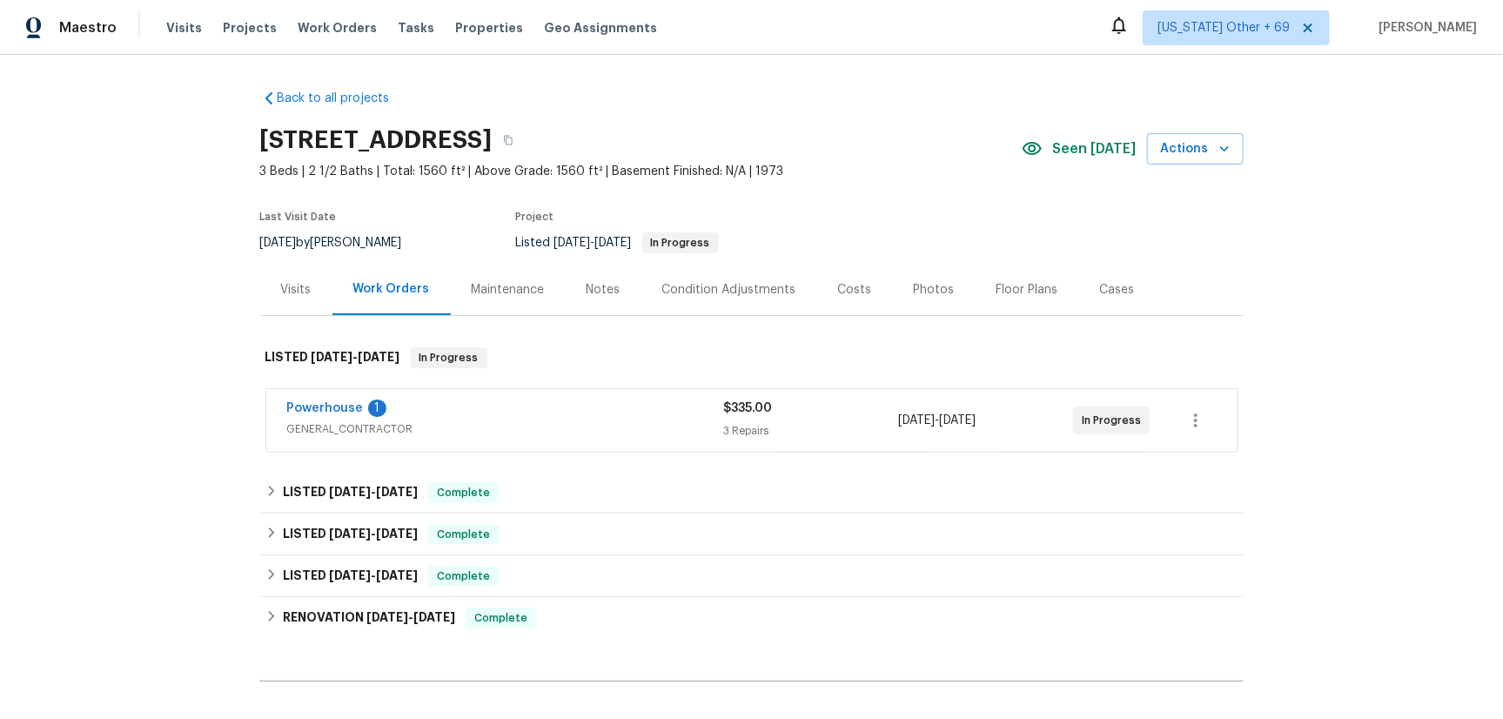
click at [522, 415] on div "Powerhouse 1" at bounding box center [505, 409] width 437 height 21
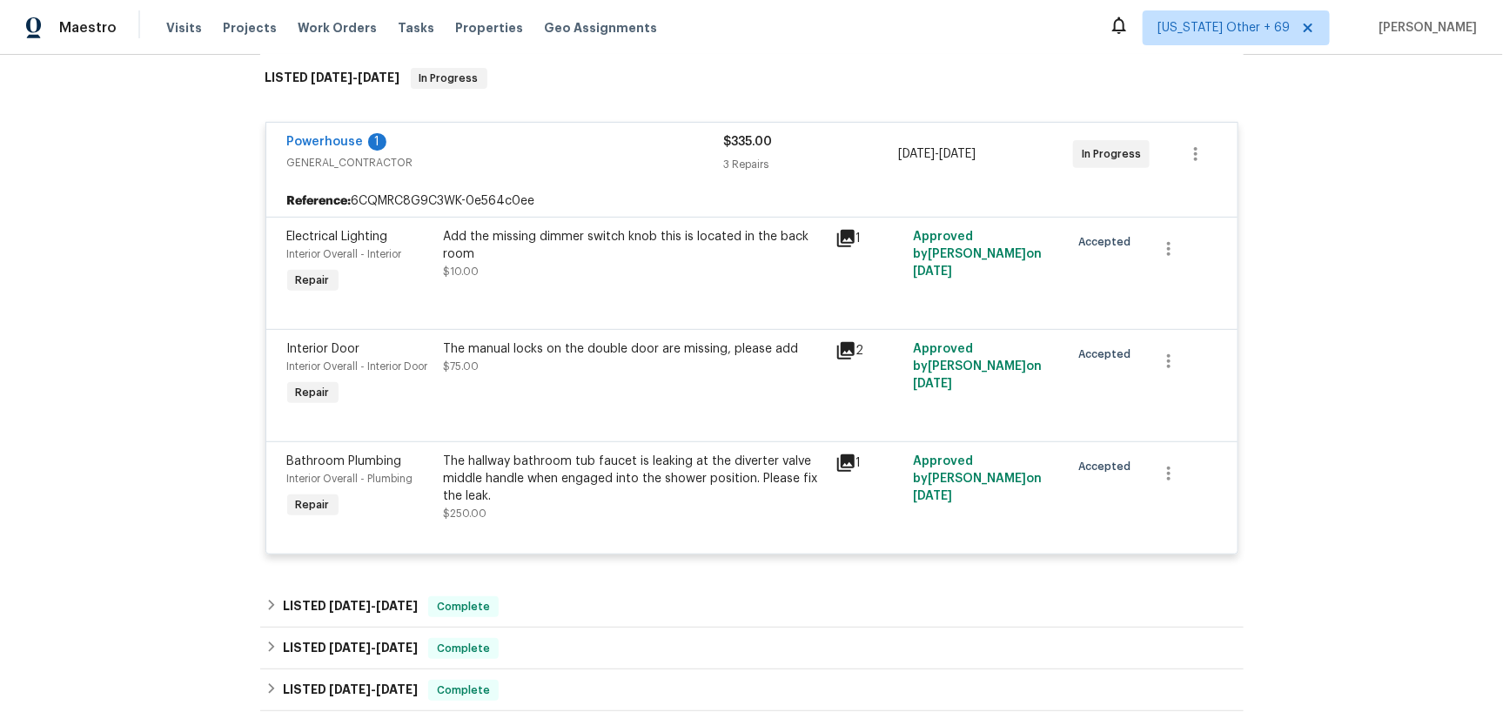
scroll to position [271, 0]
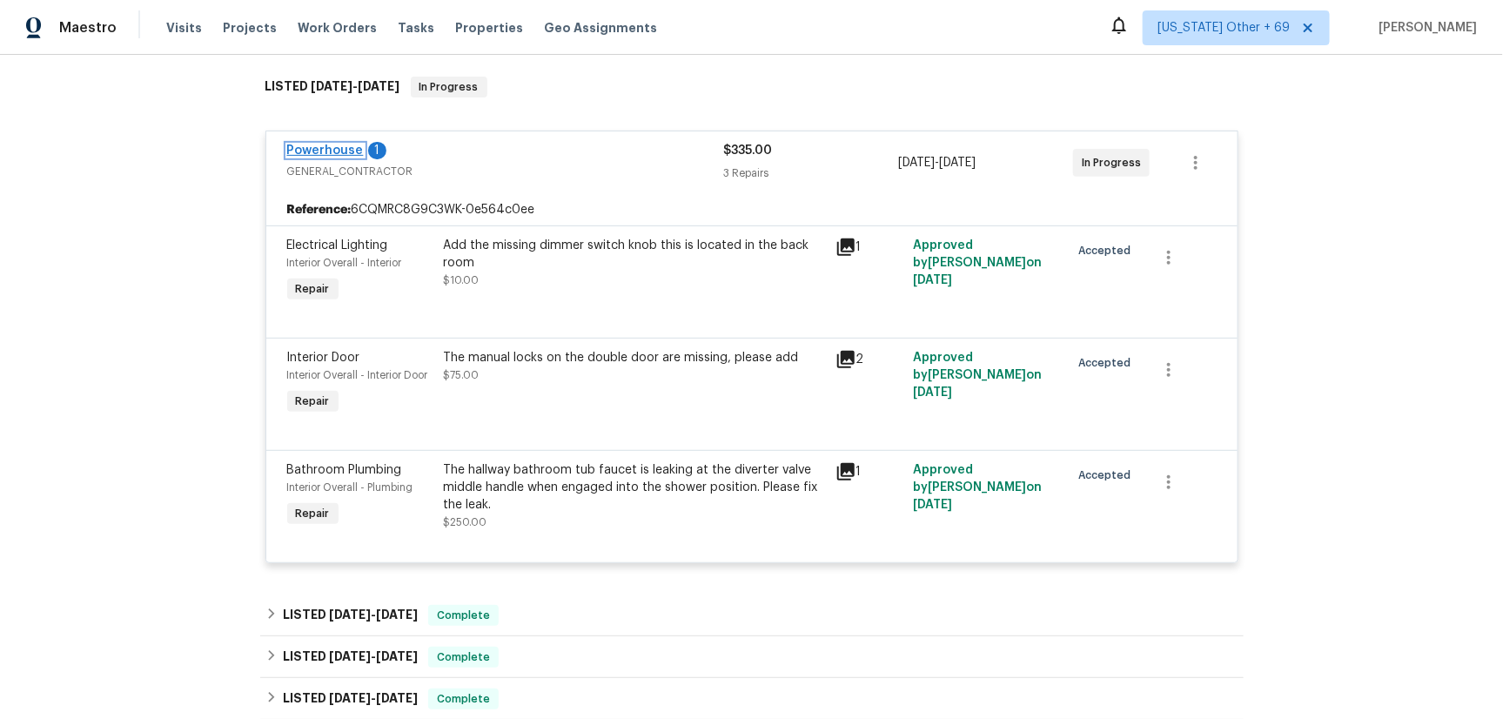
click at [326, 149] on link "Powerhouse" at bounding box center [325, 150] width 77 height 12
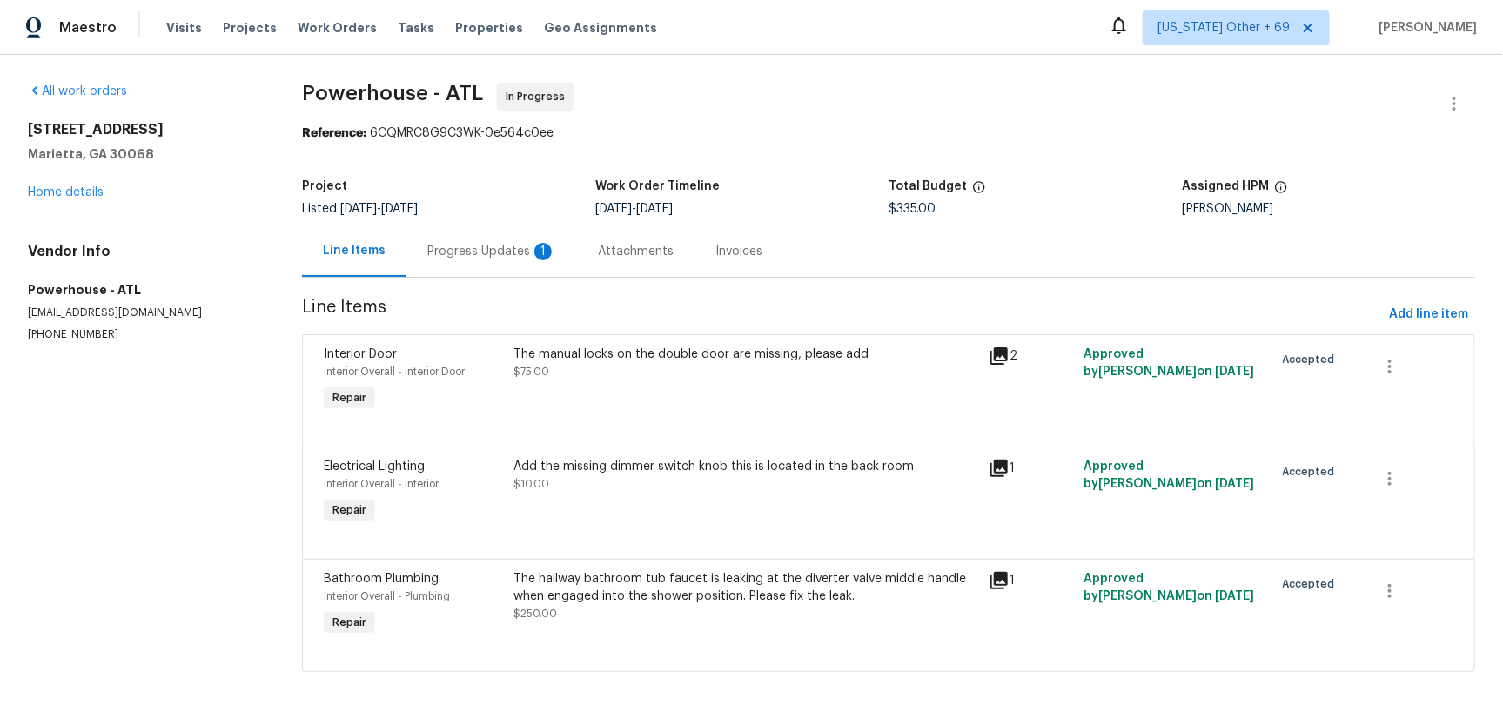
click at [487, 254] on div "Progress Updates 1" at bounding box center [491, 251] width 129 height 17
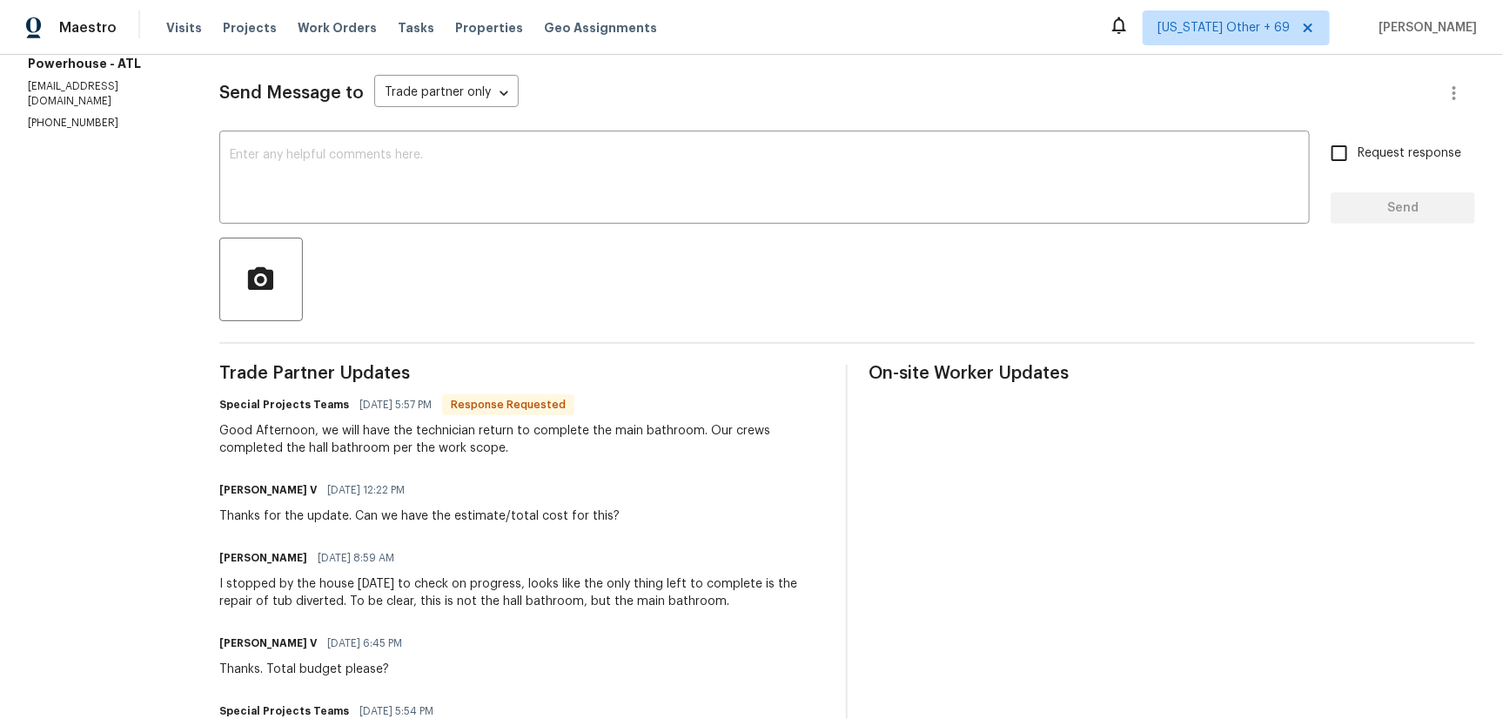
scroll to position [170, 0]
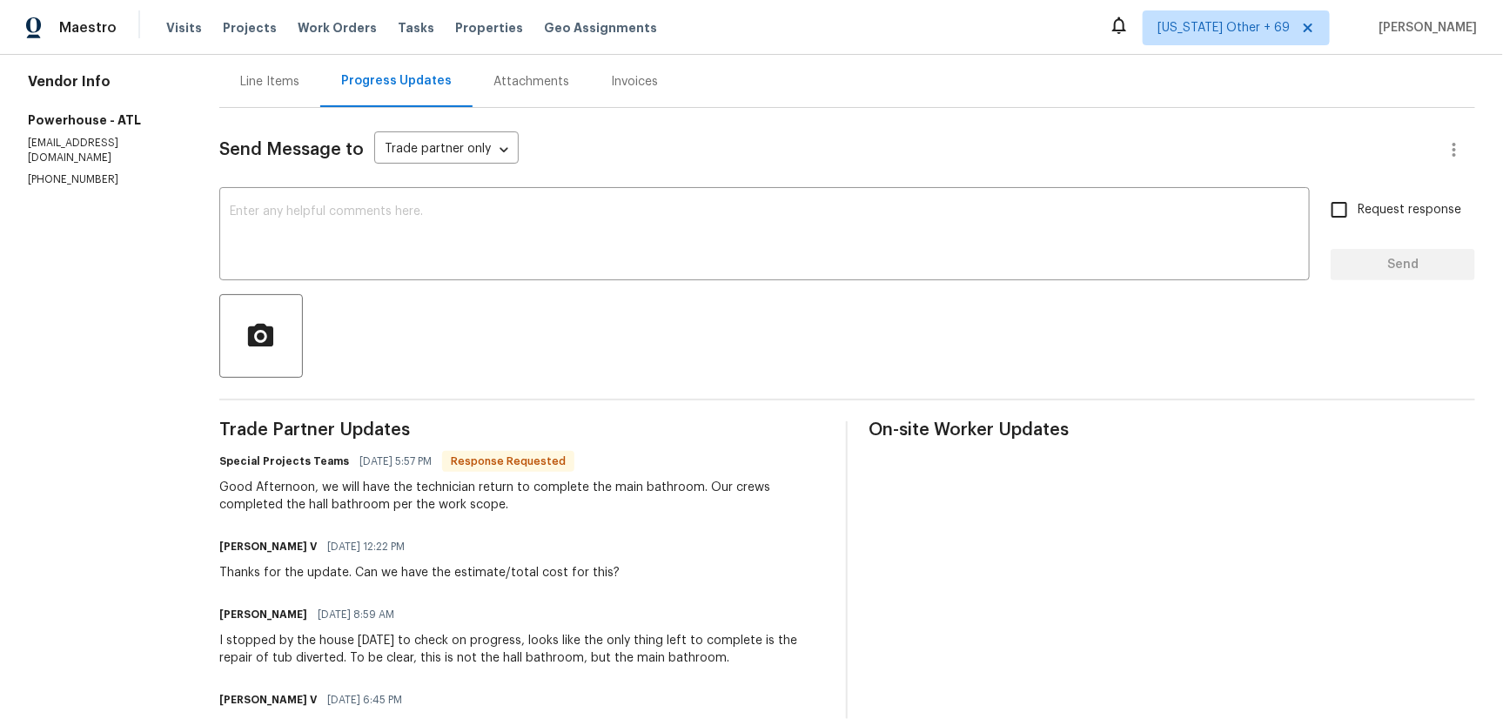
click at [316, 92] on div "Line Items" at bounding box center [269, 81] width 101 height 51
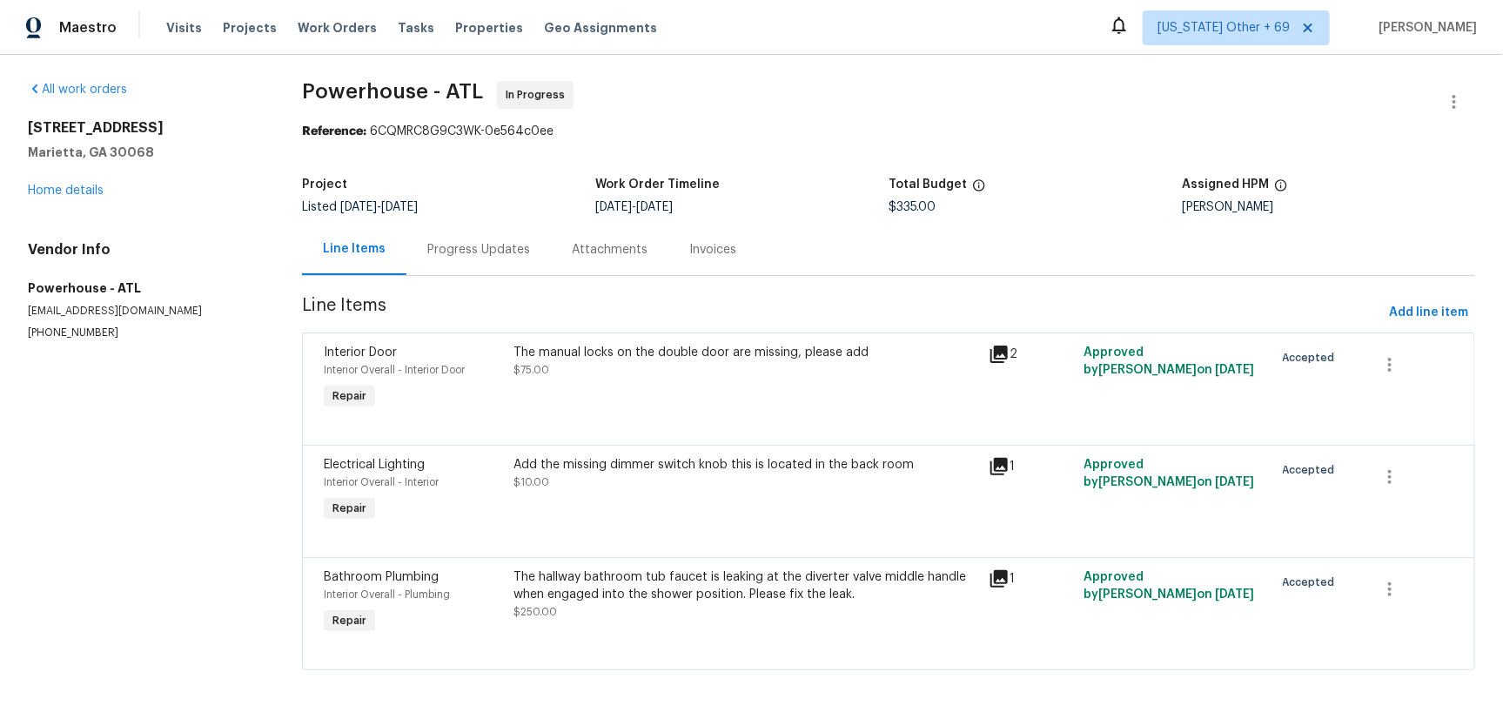
scroll to position [17, 0]
click at [711, 573] on div "The hallway bathroom tub faucet is leaking at the diverter valve middle handle …" at bounding box center [746, 585] width 465 height 35
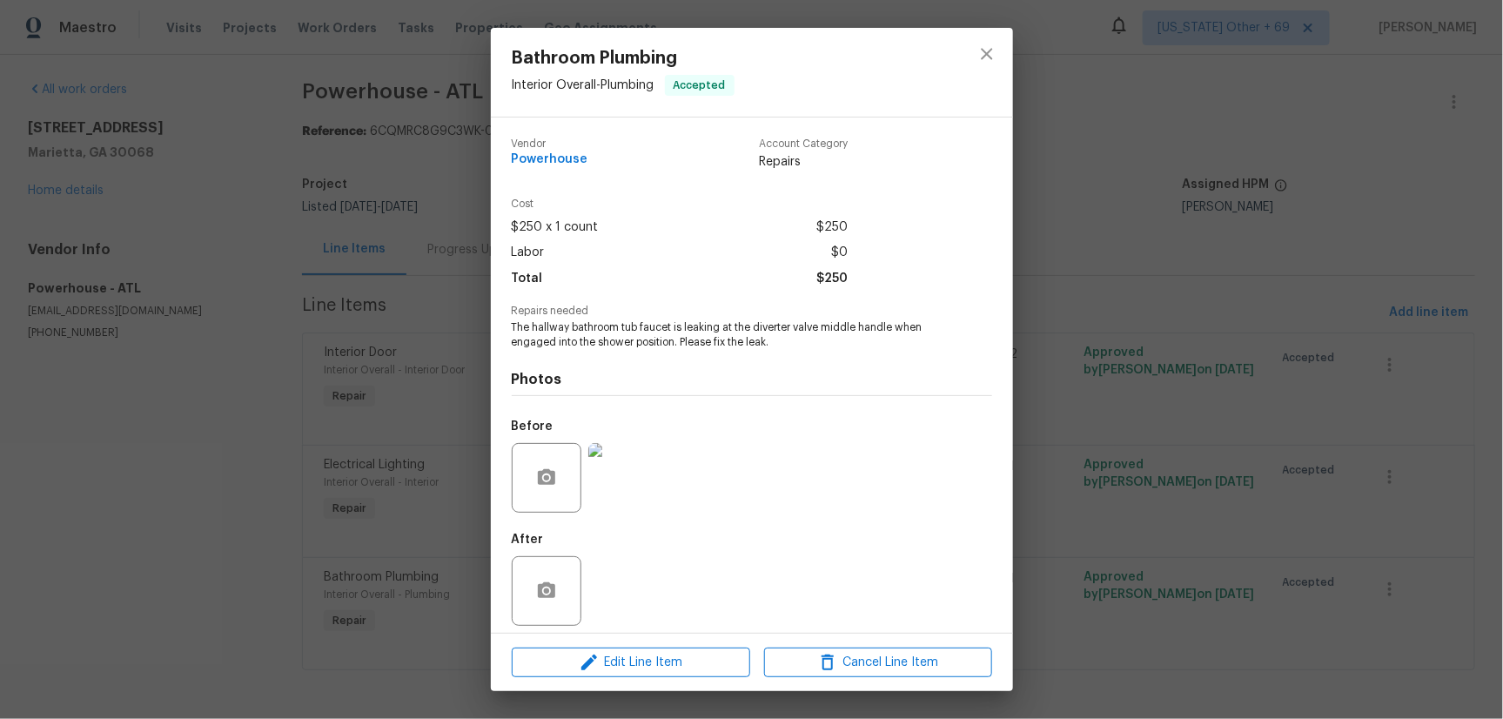
click at [642, 472] on img at bounding box center [623, 478] width 70 height 70
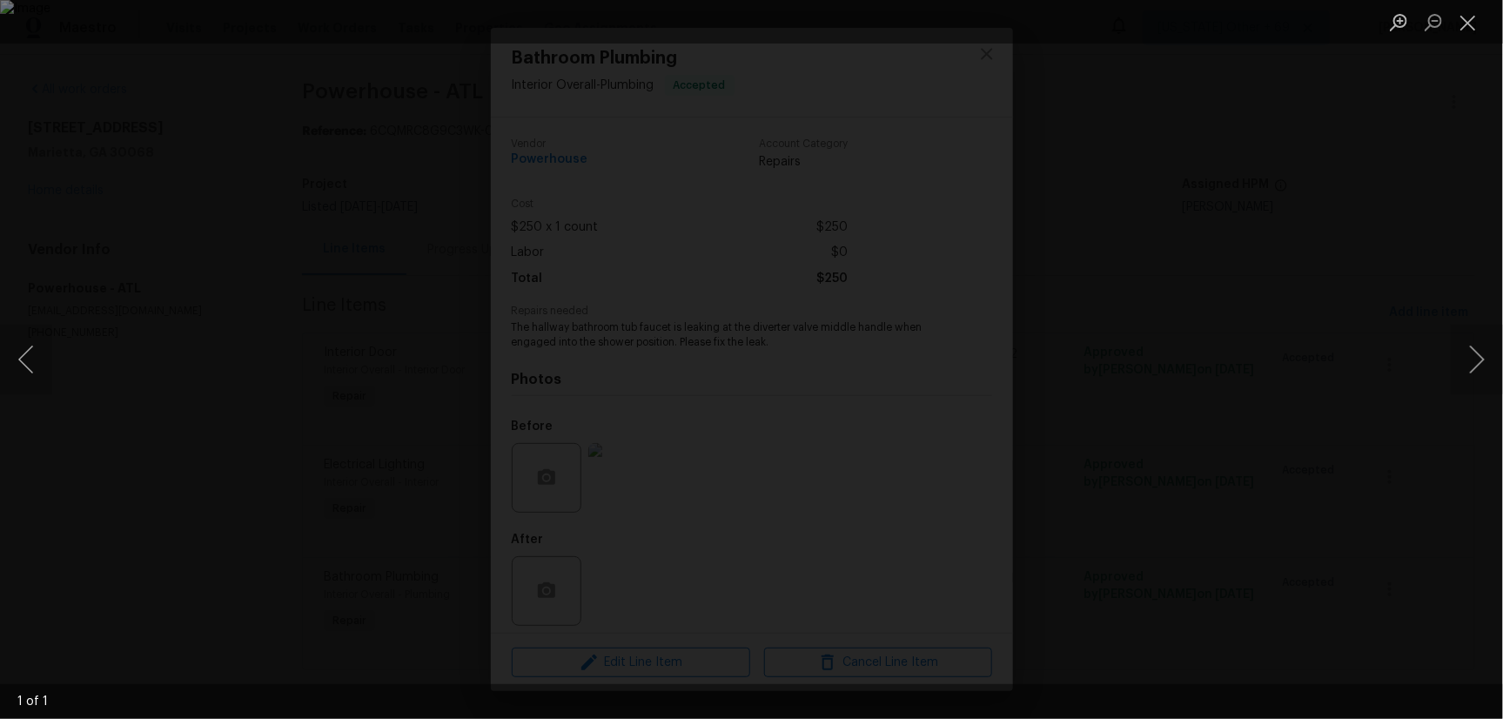
click at [1302, 439] on div "Lightbox" at bounding box center [751, 359] width 1503 height 719
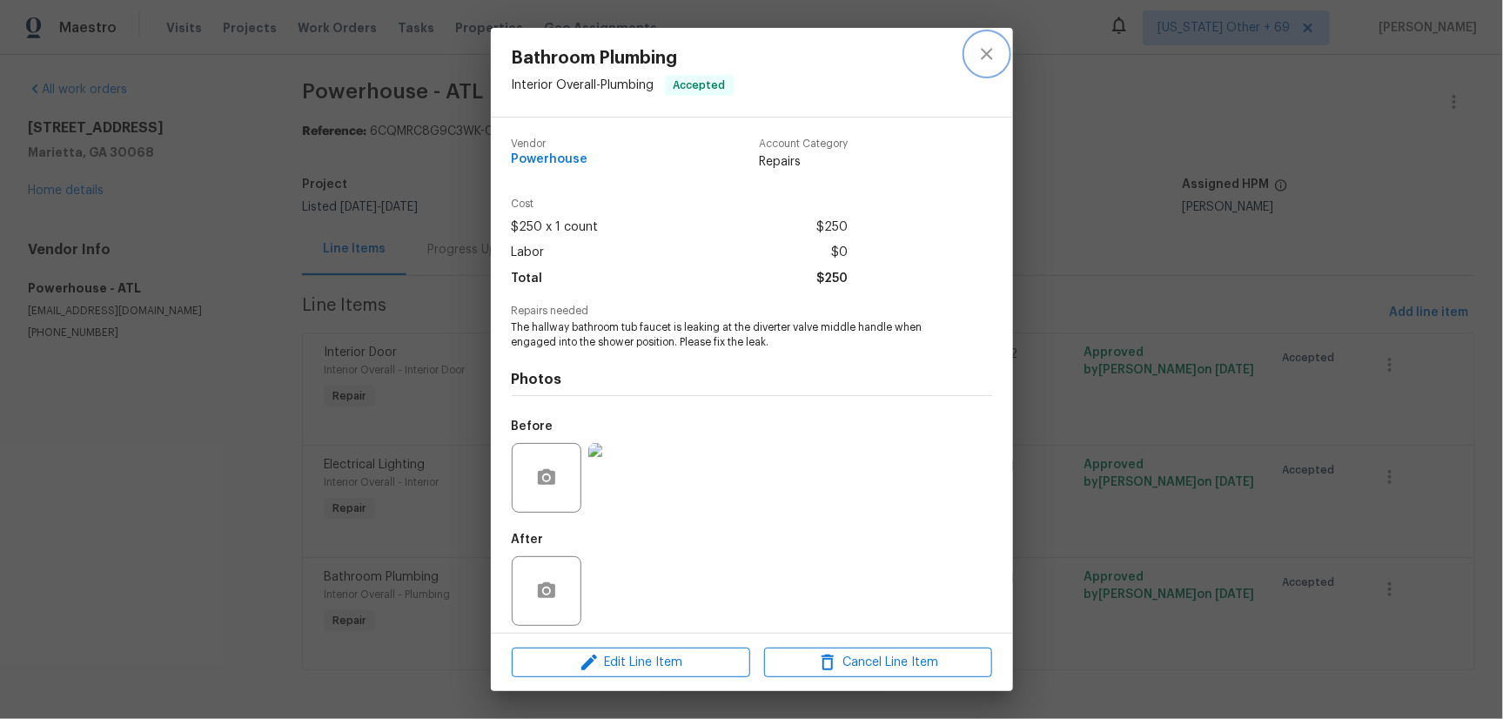
click at [983, 61] on icon "close" at bounding box center [987, 54] width 21 height 21
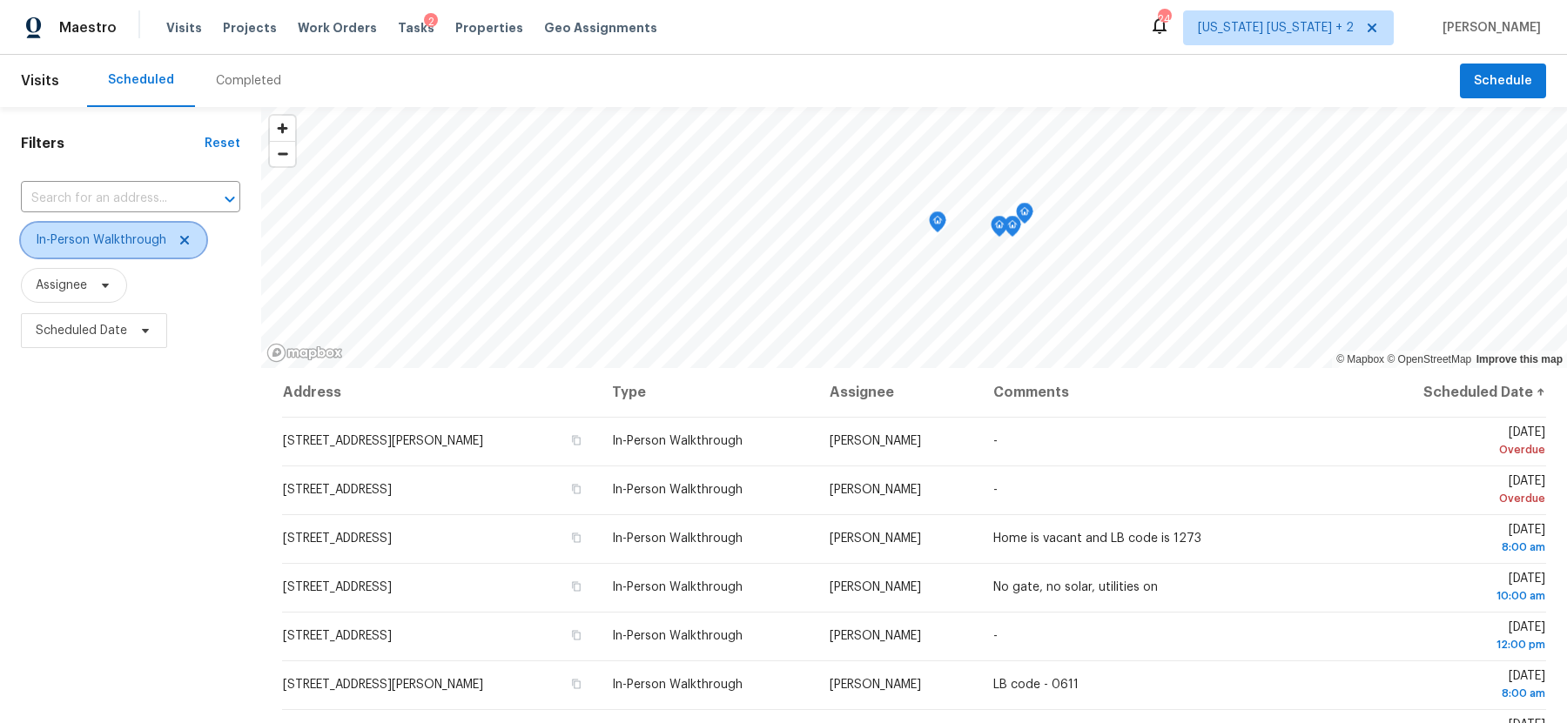
click at [187, 244] on icon at bounding box center [185, 240] width 14 height 14
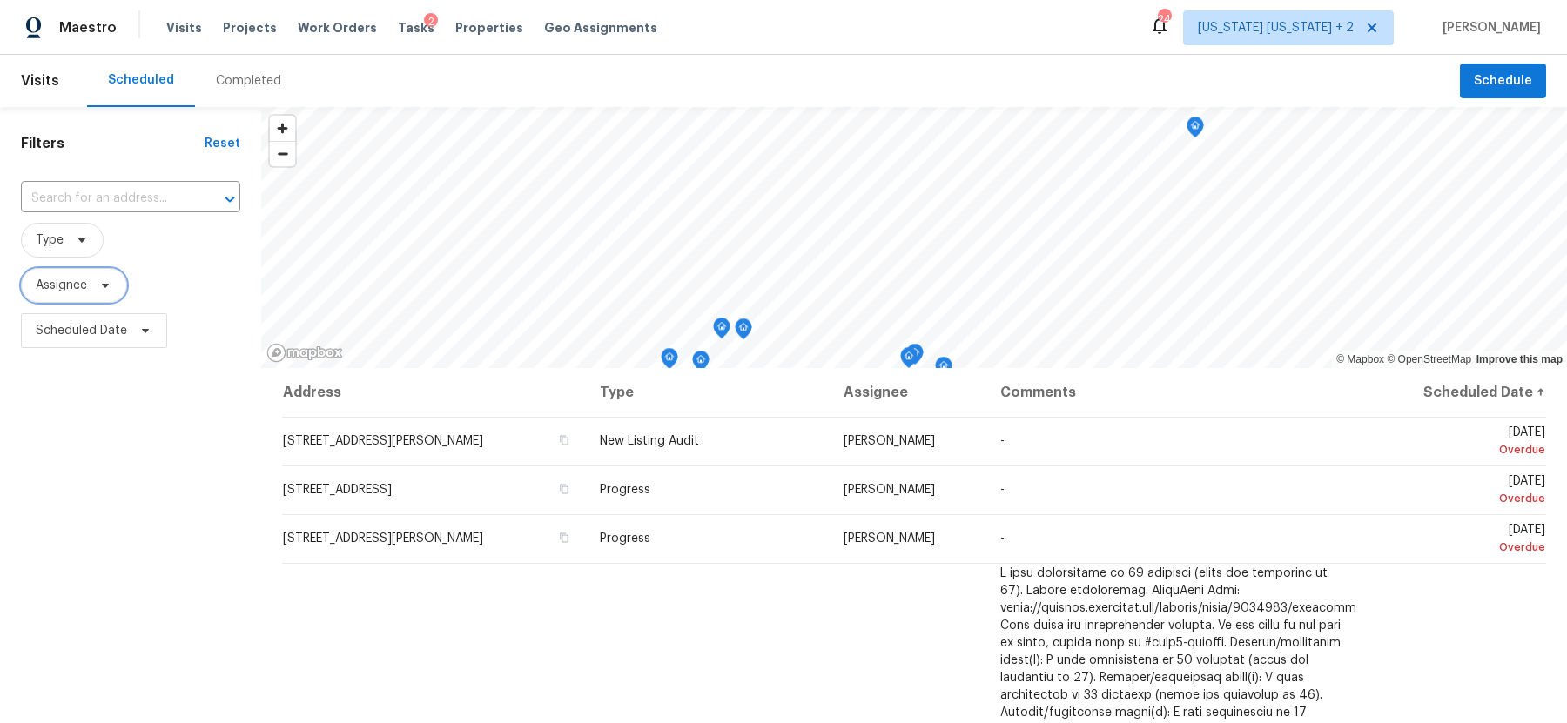
click at [82, 285] on span "Assignee" at bounding box center [61, 285] width 51 height 17
type input "[PERSON_NAME]"
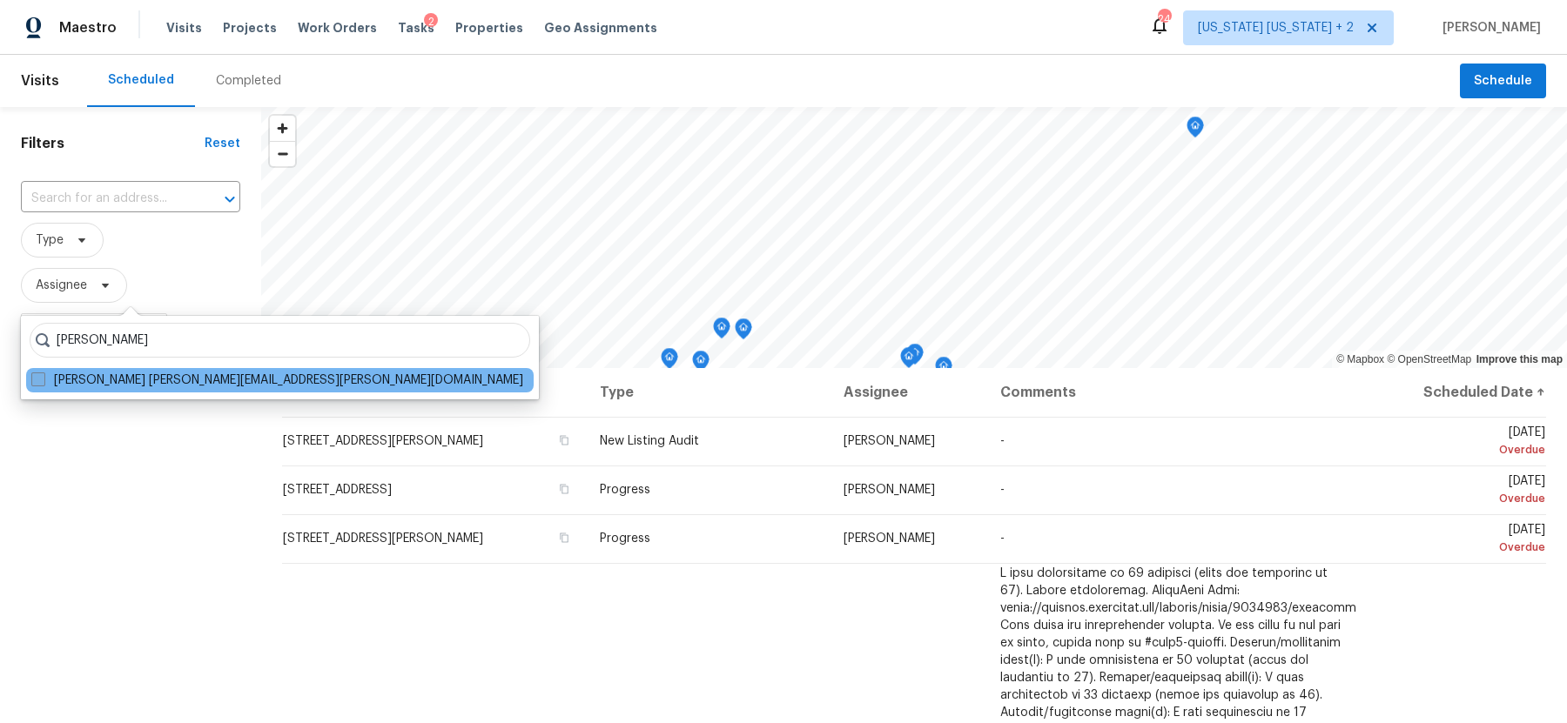
click at [146, 378] on label "[PERSON_NAME] [PERSON_NAME][EMAIL_ADDRESS][PERSON_NAME][DOMAIN_NAME]" at bounding box center [277, 380] width 492 height 17
click at [43, 378] on input "[PERSON_NAME] [PERSON_NAME][EMAIL_ADDRESS][PERSON_NAME][DOMAIN_NAME]" at bounding box center [36, 377] width 11 height 11
checkbox input "true"
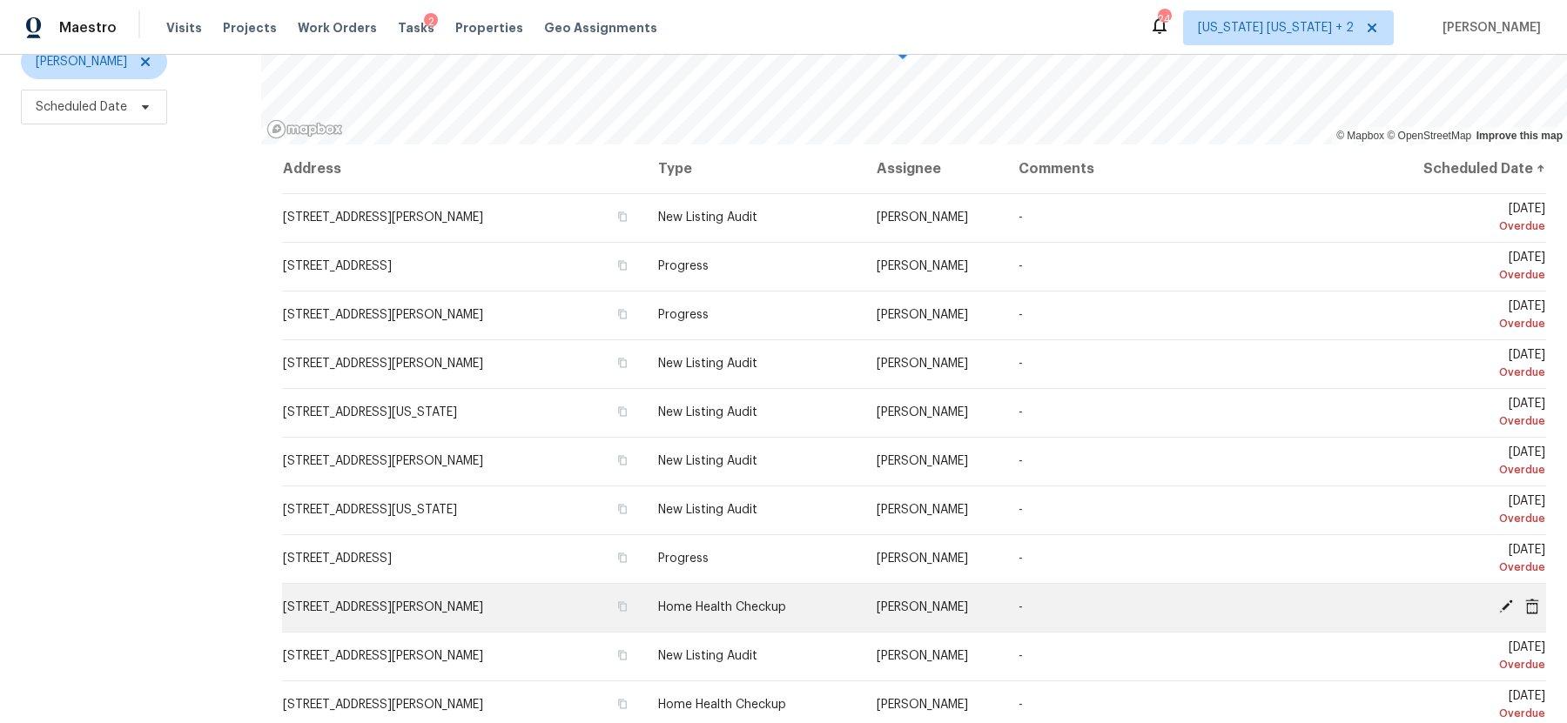
scroll to position [497, 0]
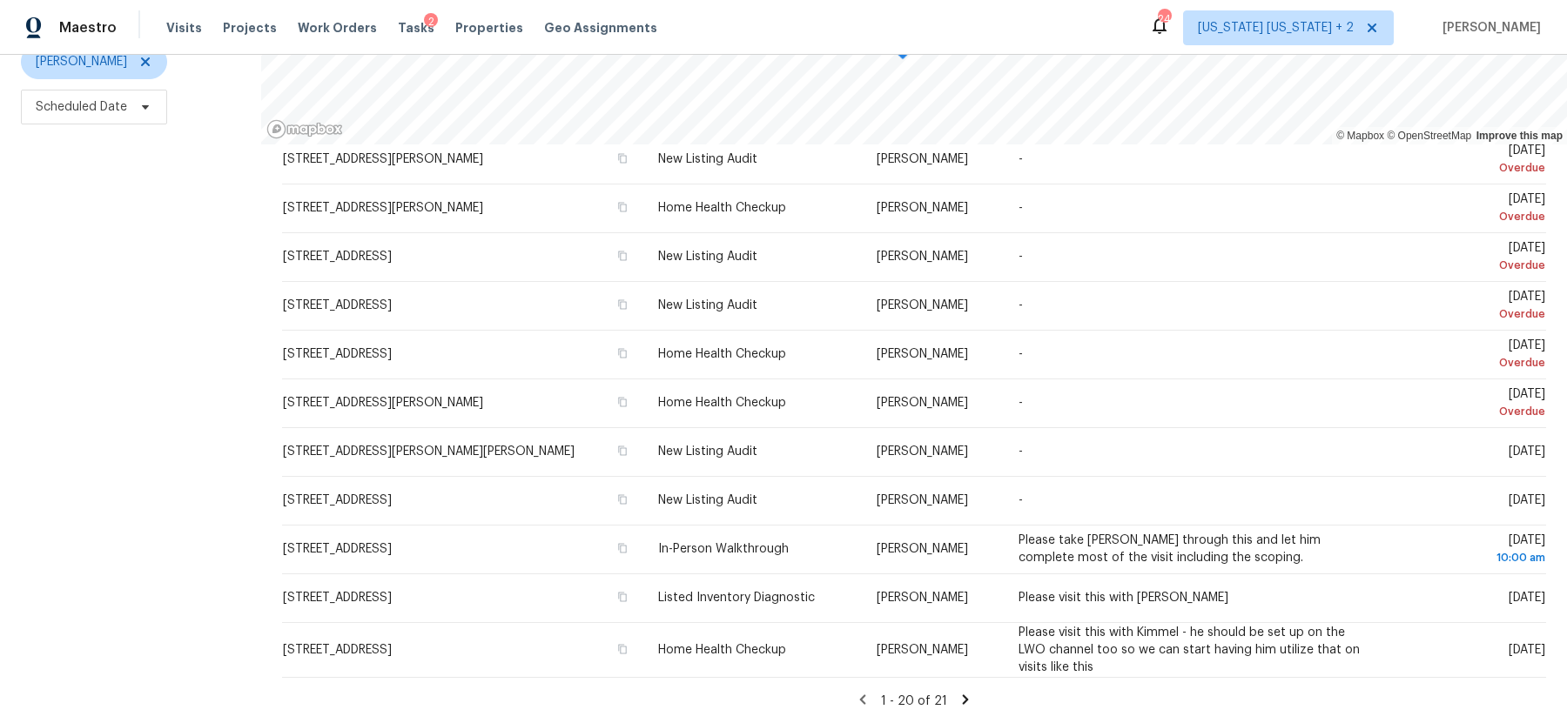
click at [957, 692] on icon at bounding box center [965, 700] width 16 height 16
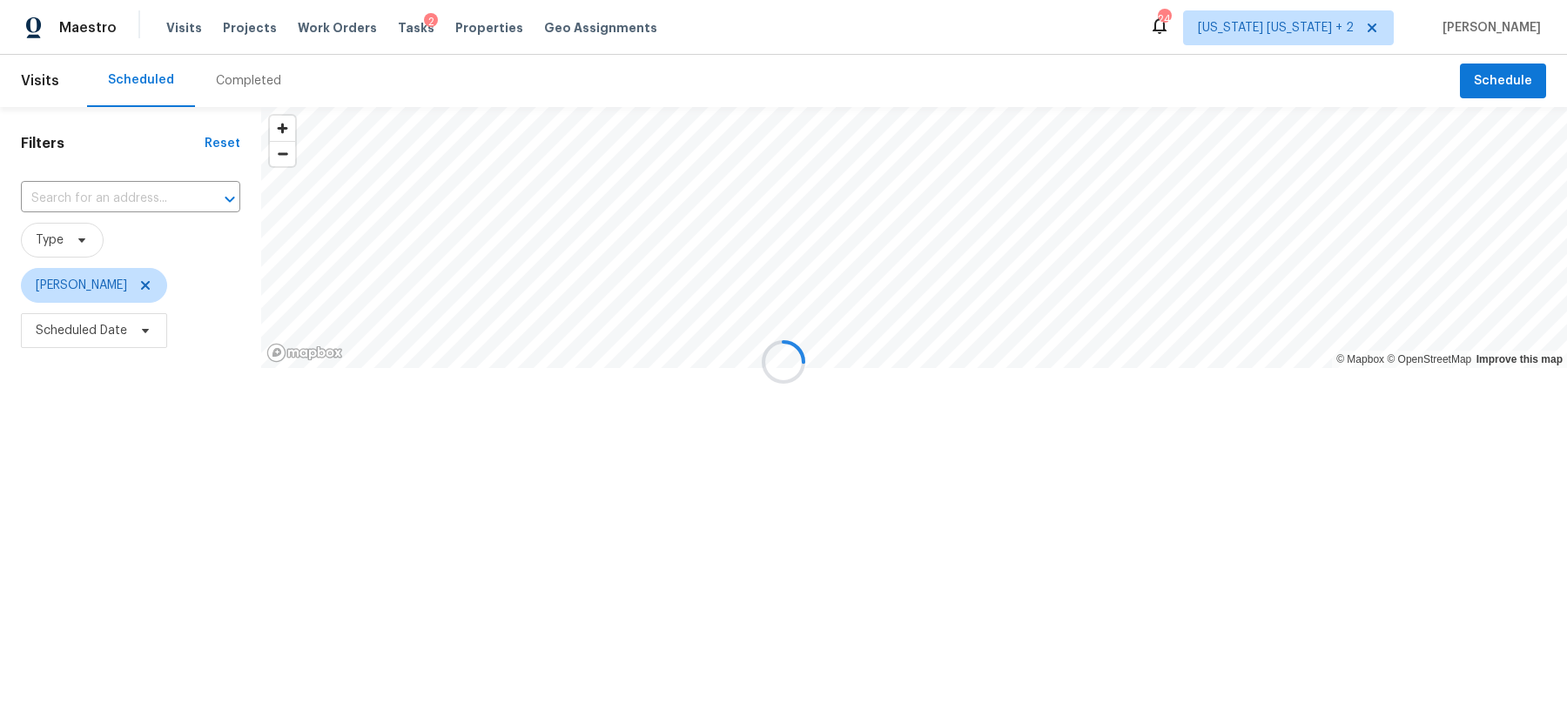
scroll to position [0, 0]
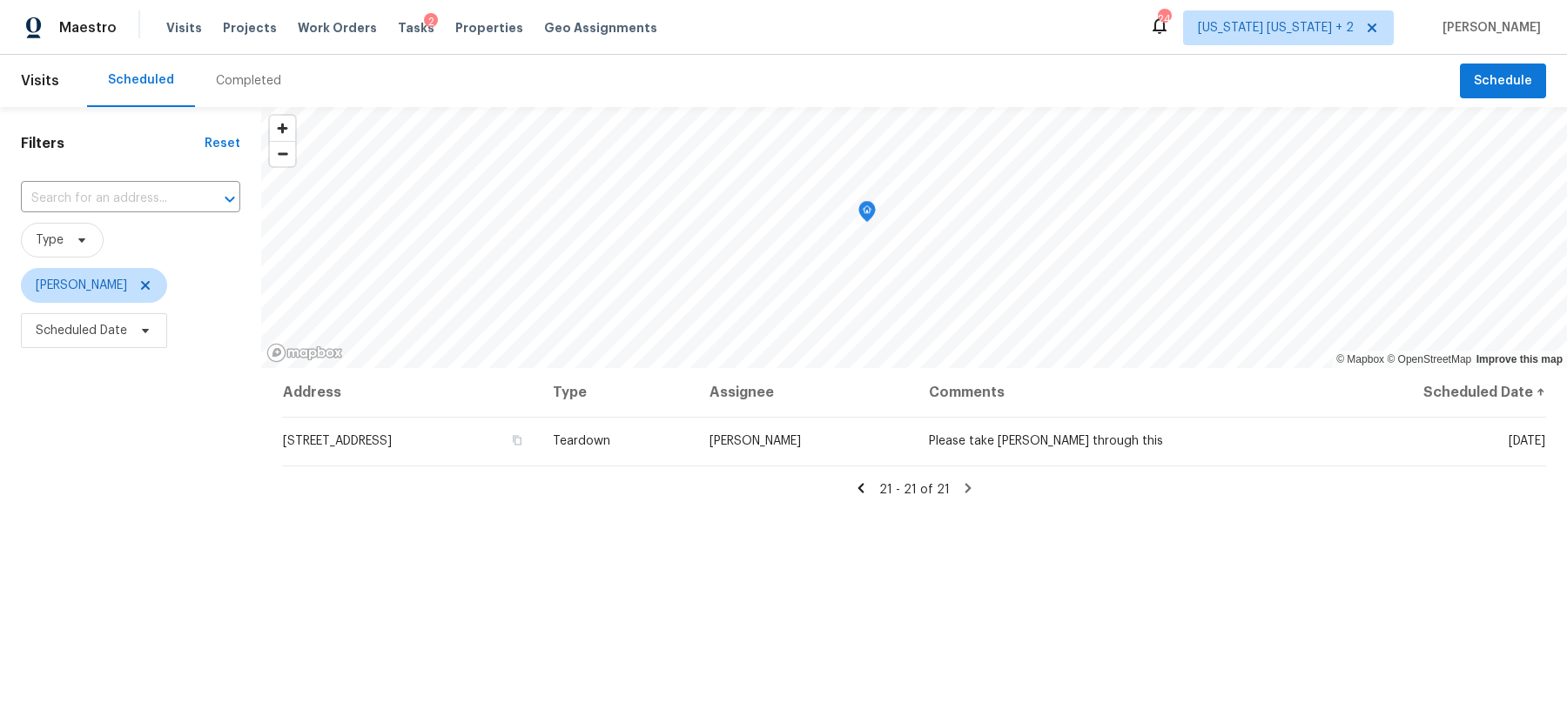
click at [853, 493] on icon at bounding box center [861, 488] width 16 height 16
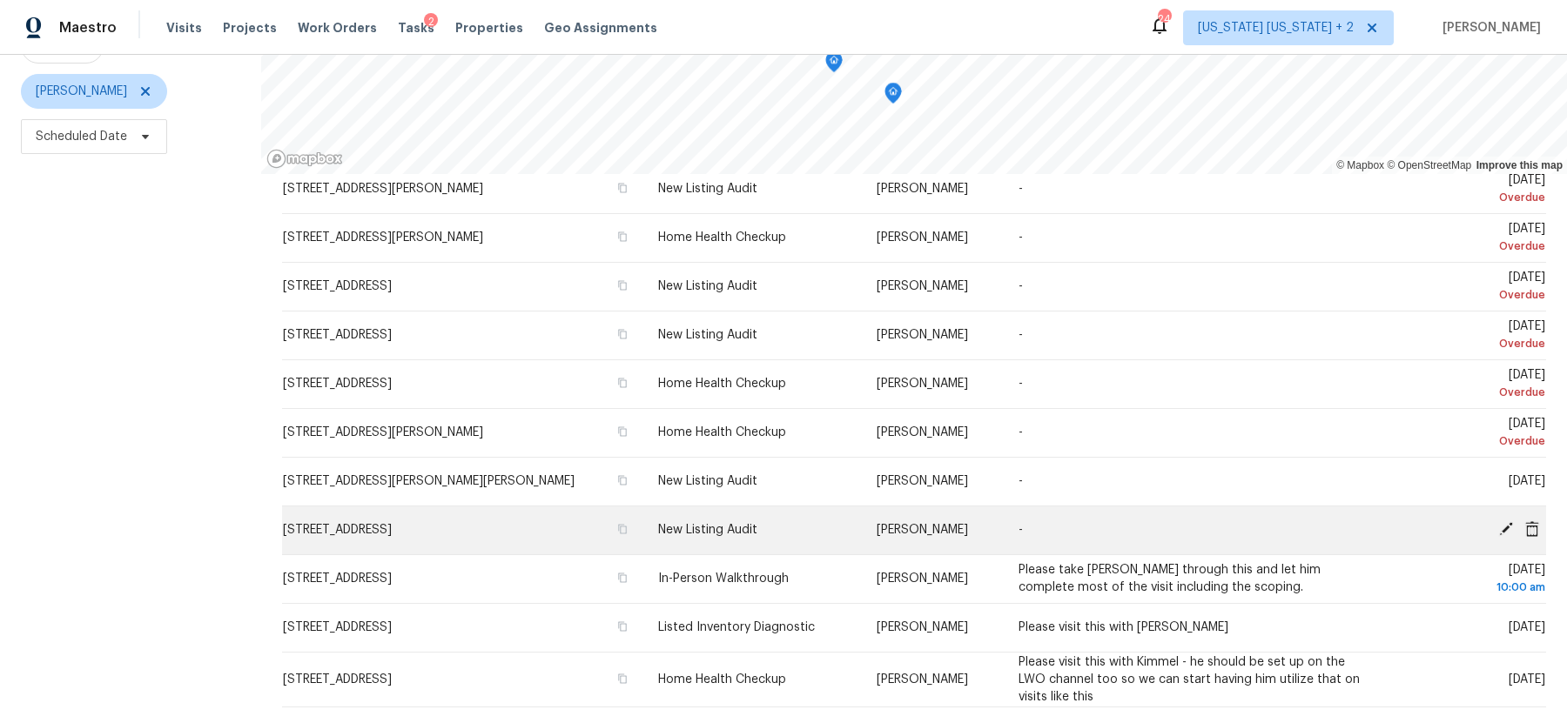
scroll to position [198, 0]
